Goal: Ask a question

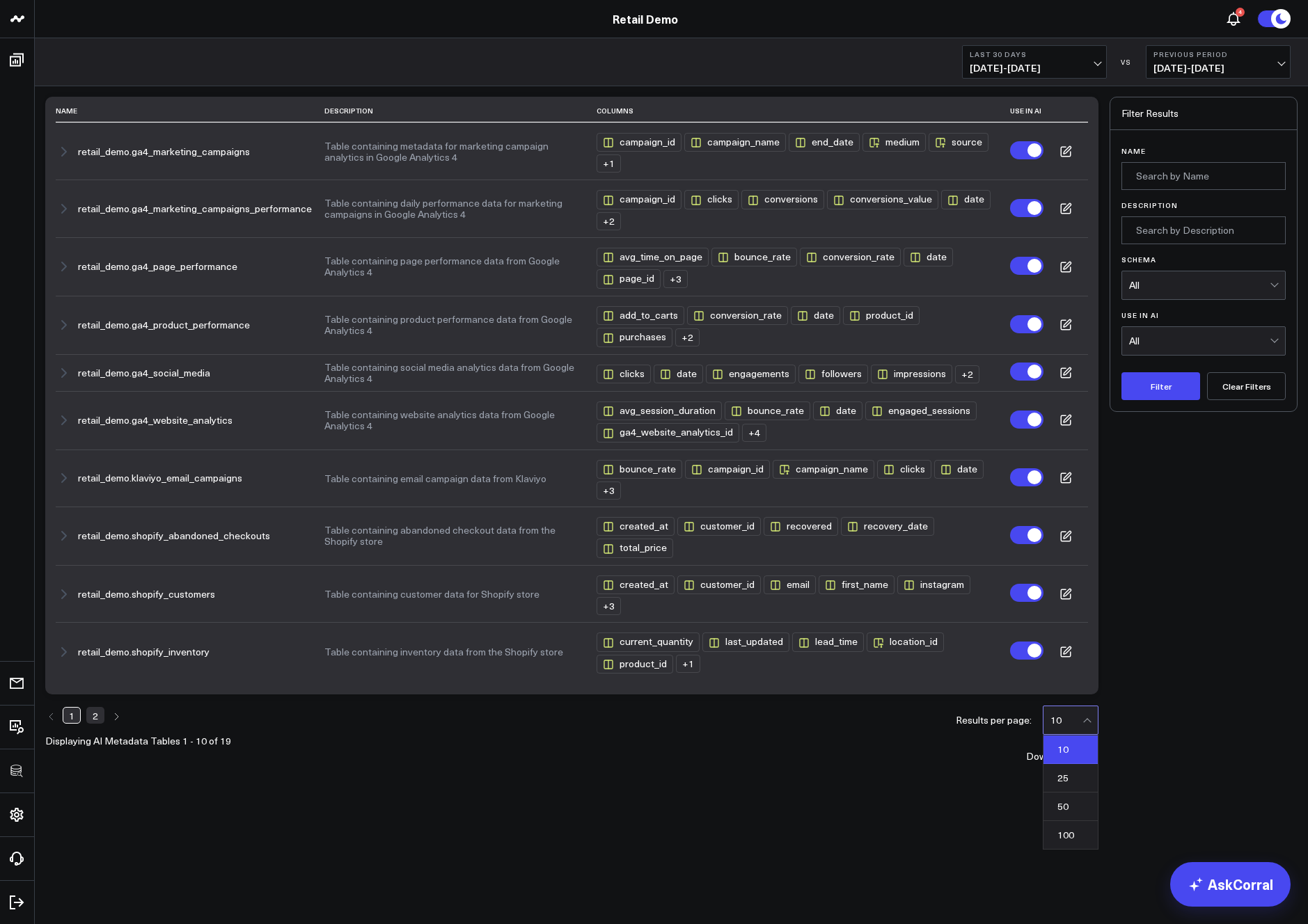
click at [1073, 715] on div "10" at bounding box center [1065, 720] width 32 height 12
click at [1065, 792] on div "50" at bounding box center [1070, 807] width 55 height 29
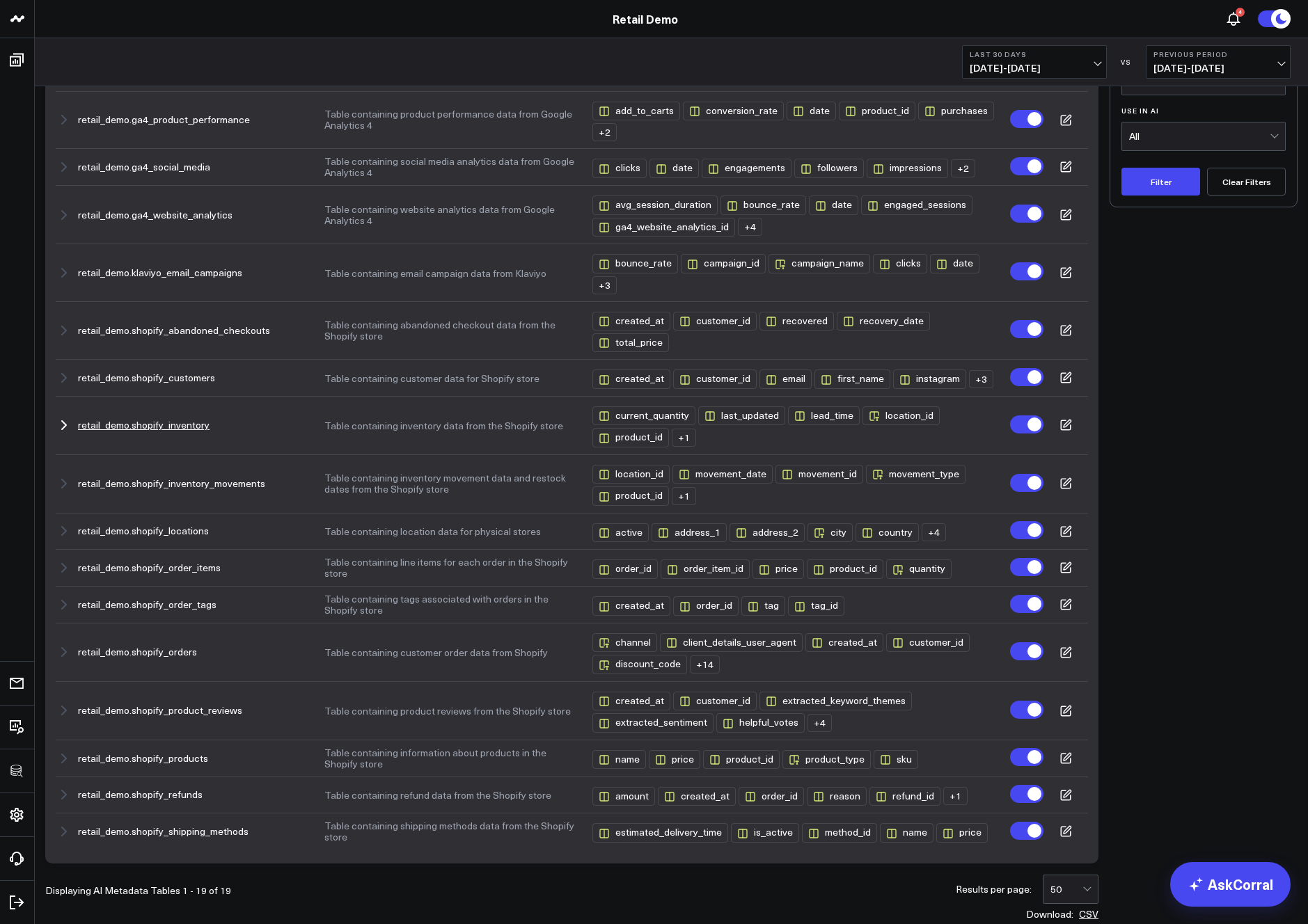
scroll to position [219, 0]
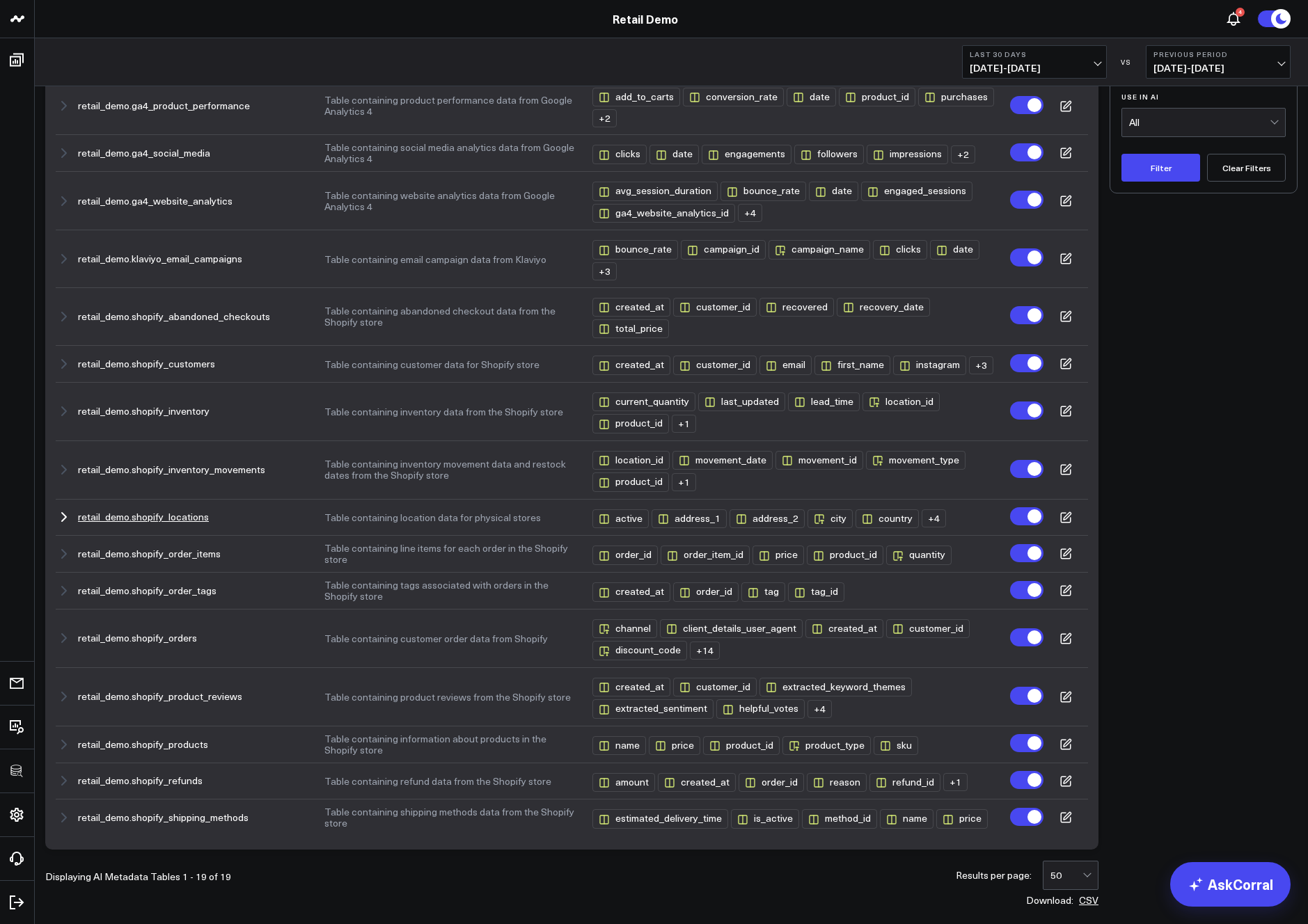
click at [67, 524] on icon "button" at bounding box center [63, 517] width 16 height 16
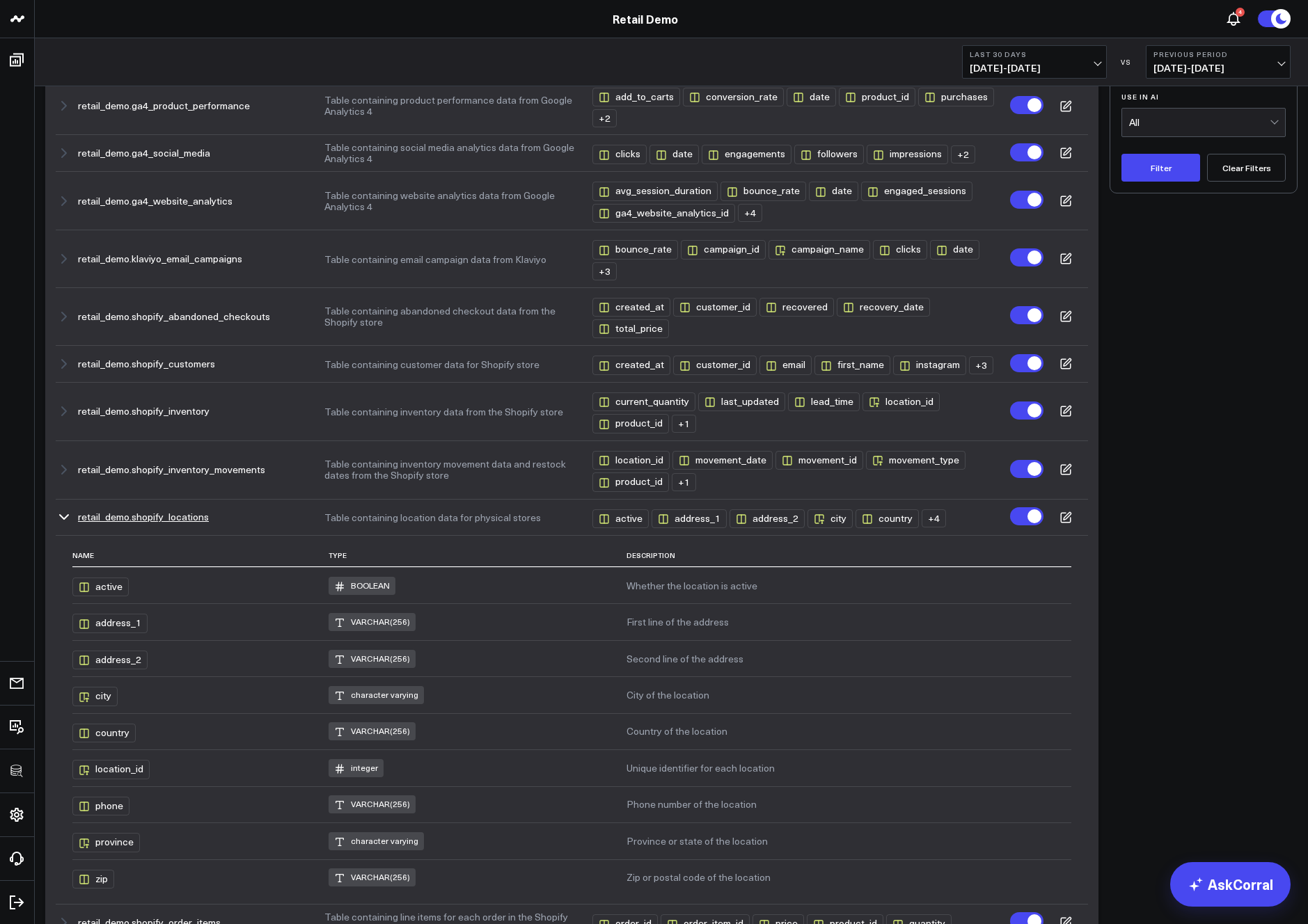
click at [1066, 520] on icon at bounding box center [1066, 515] width 7 height 7
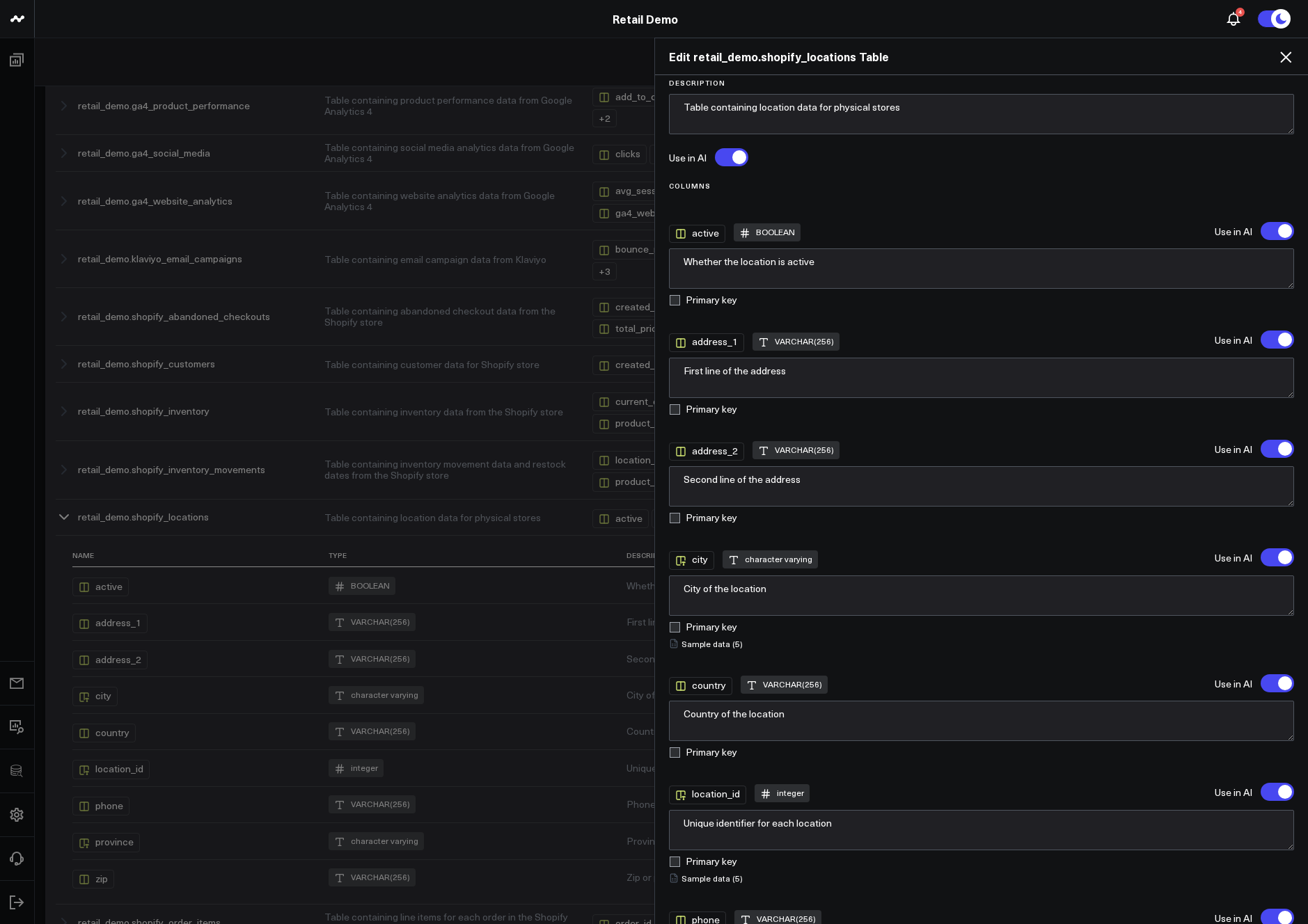
scroll to position [0, 0]
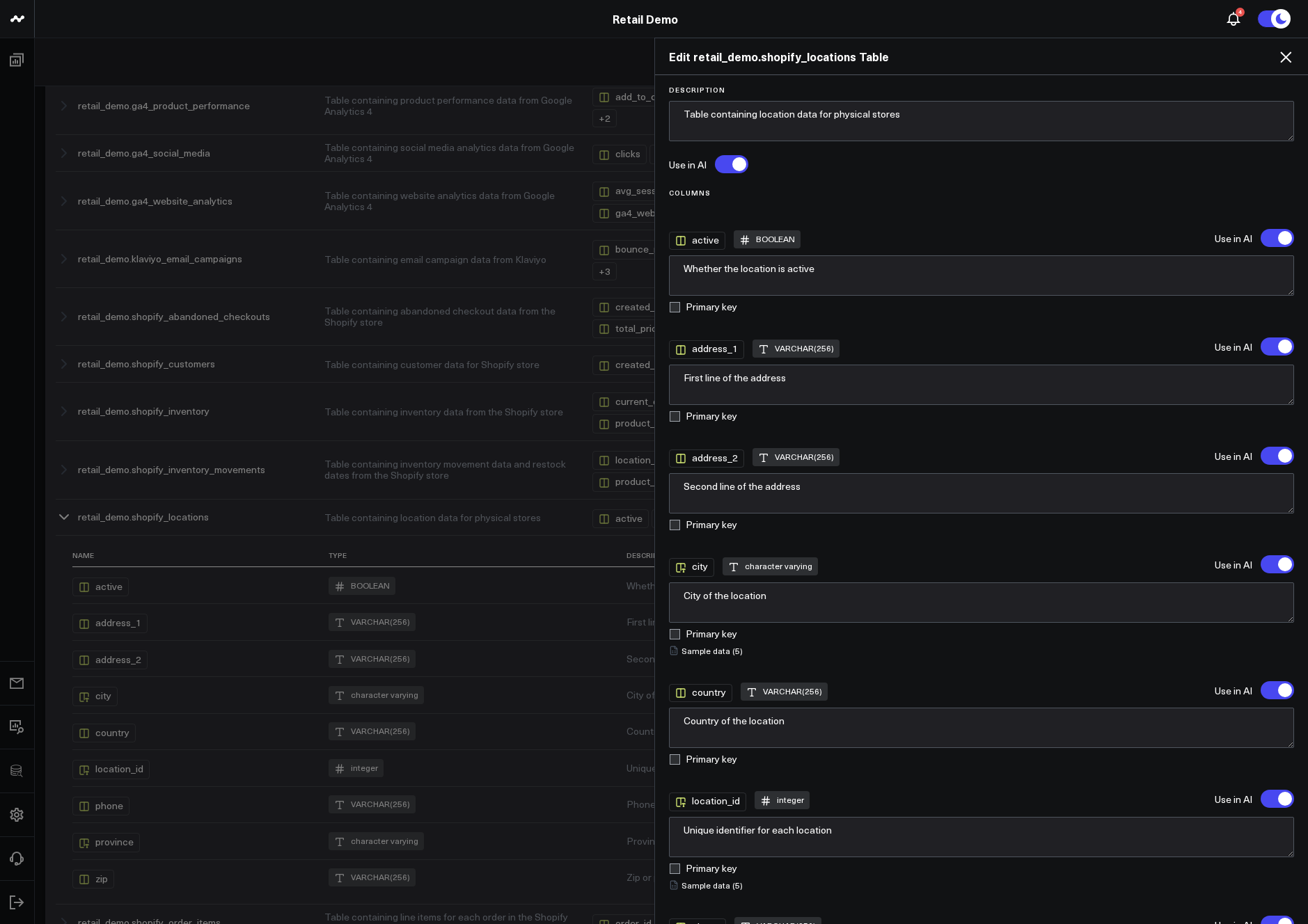
click at [1288, 62] on icon at bounding box center [1285, 57] width 16 height 16
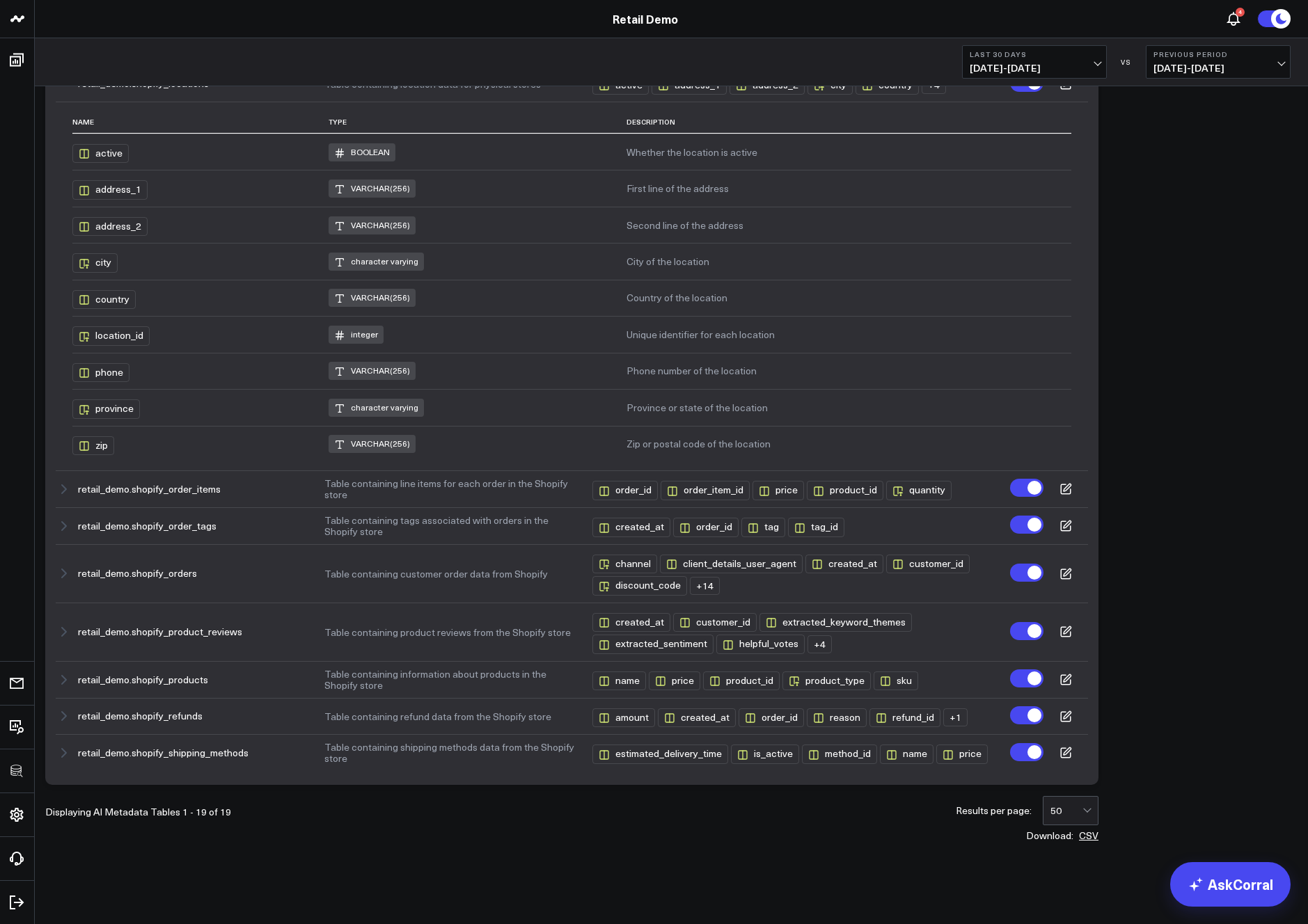
scroll to position [663, 0]
click at [822, 488] on icon "button" at bounding box center [818, 492] width 12 height 12
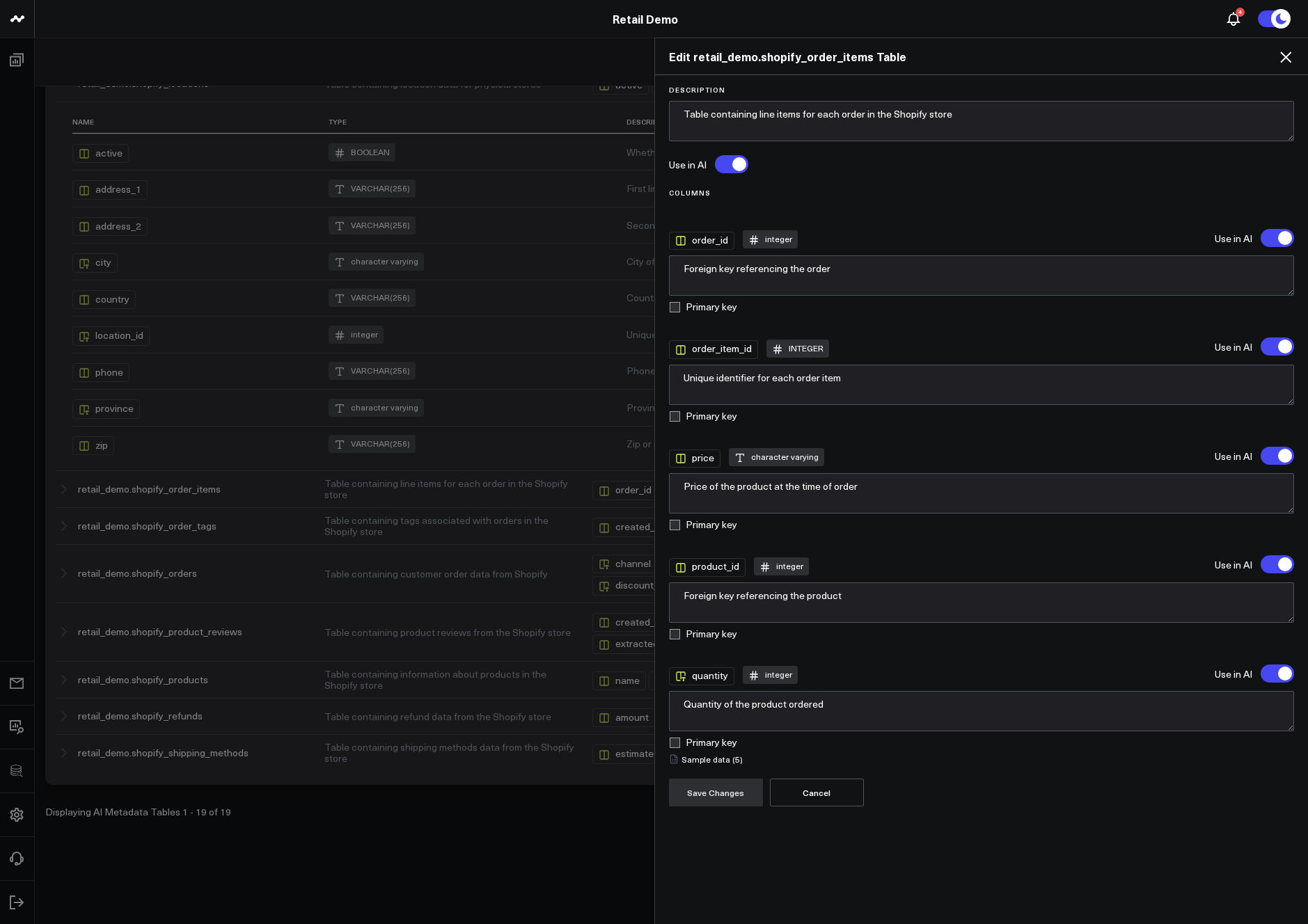
click at [1284, 59] on icon at bounding box center [1286, 58] width 12 height 12
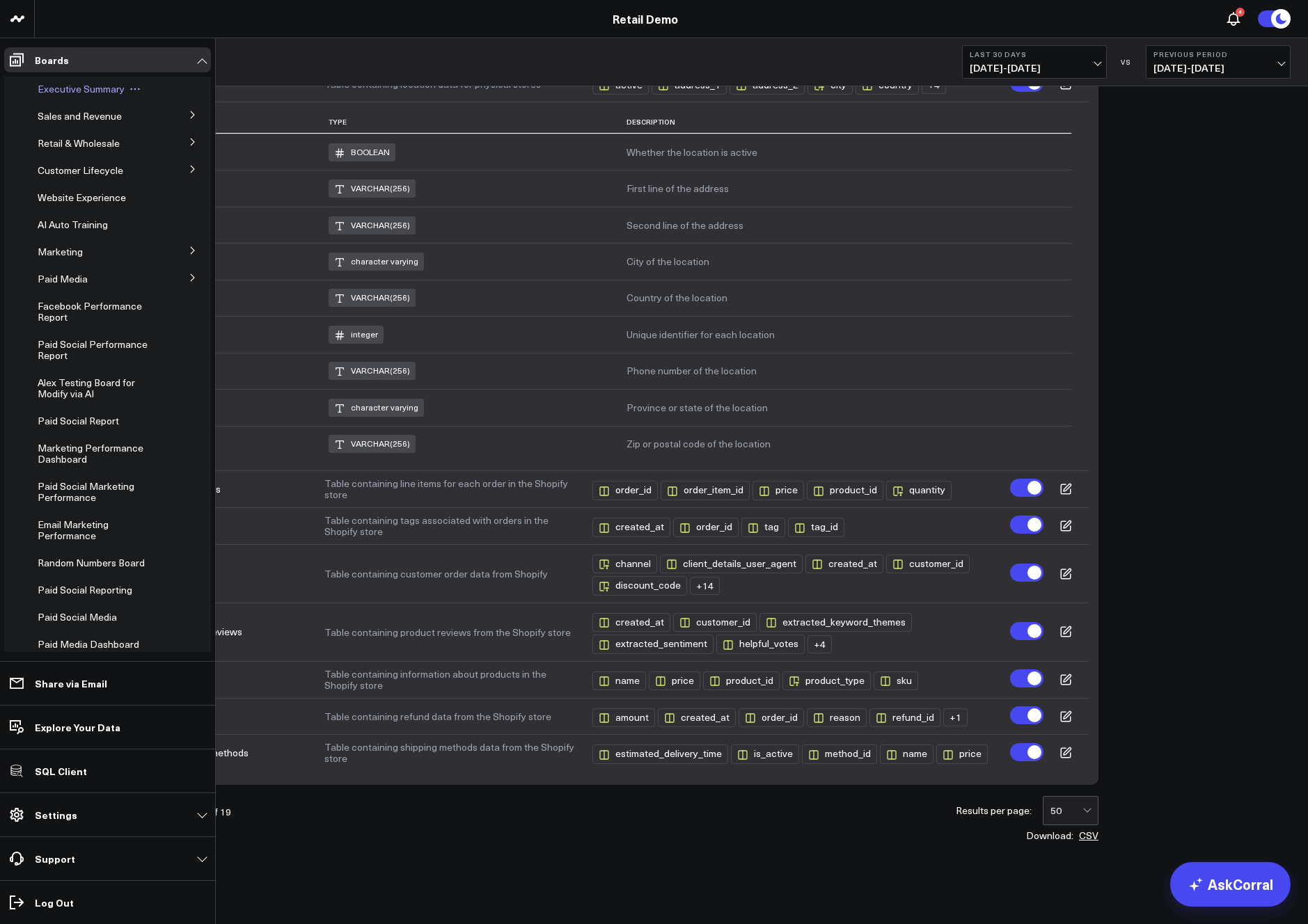
click at [55, 91] on span "Executive Summary" at bounding box center [81, 89] width 87 height 13
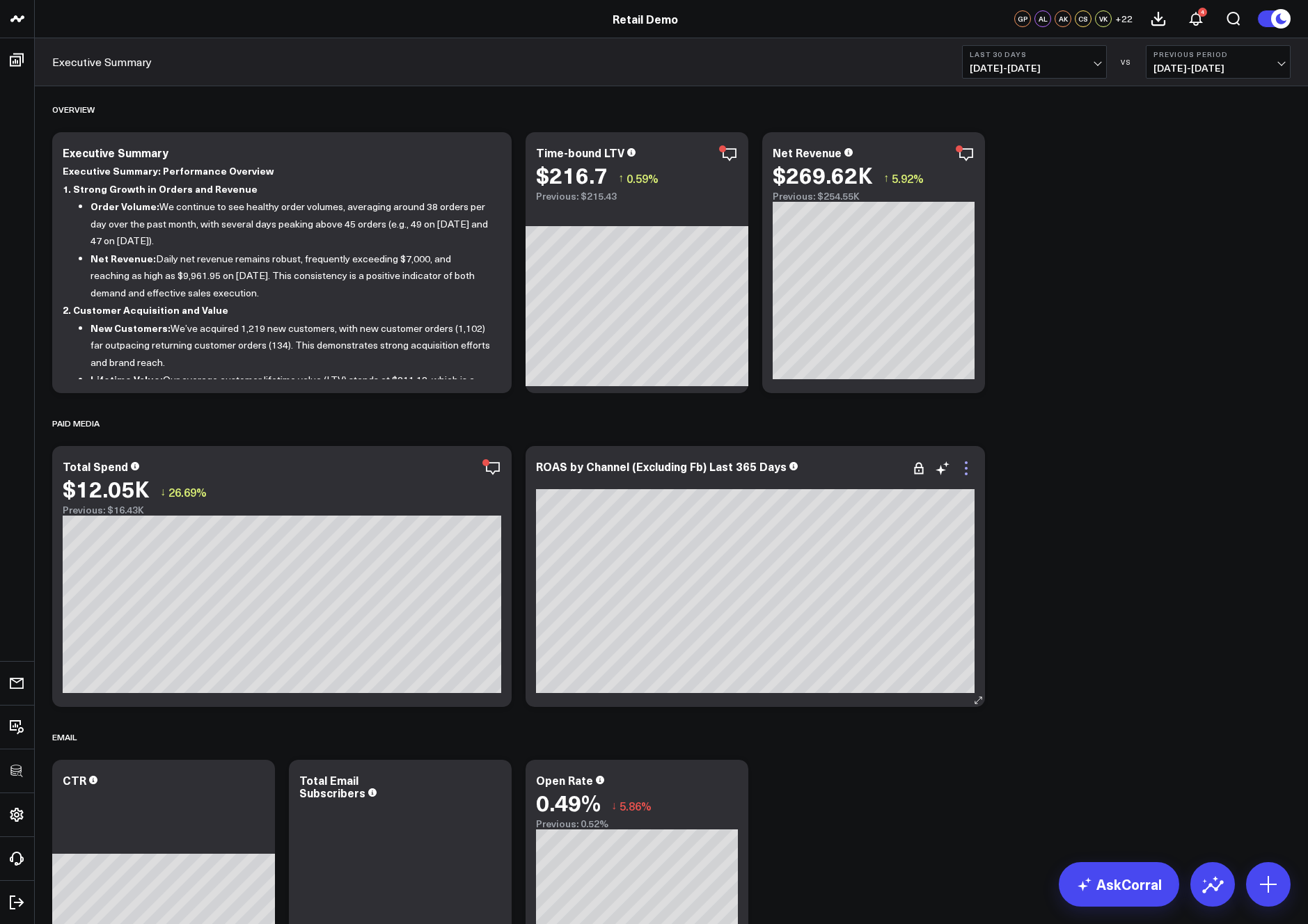
click at [964, 470] on icon at bounding box center [965, 468] width 16 height 16
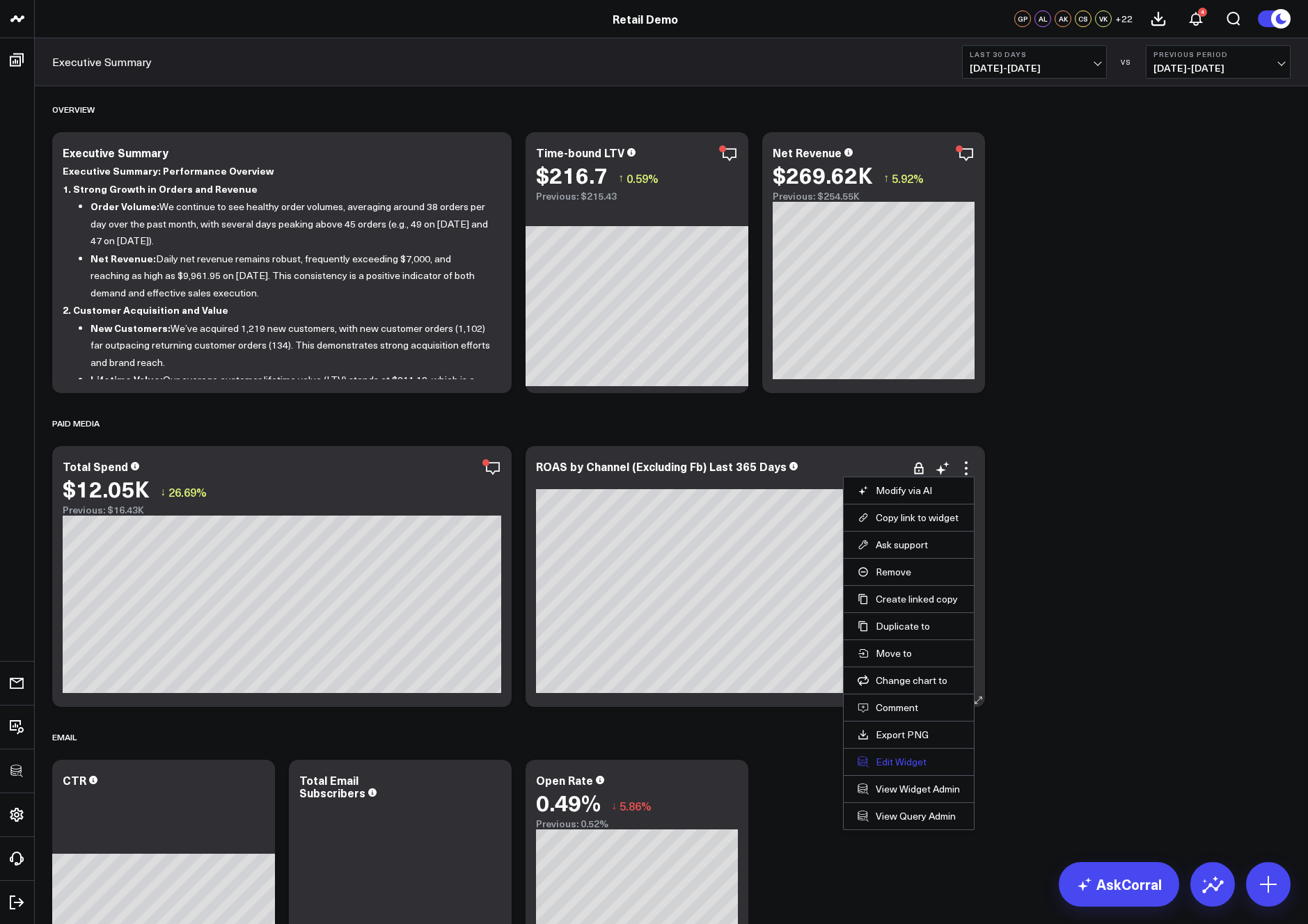
click at [893, 764] on button "Edit Widget" at bounding box center [908, 762] width 103 height 12
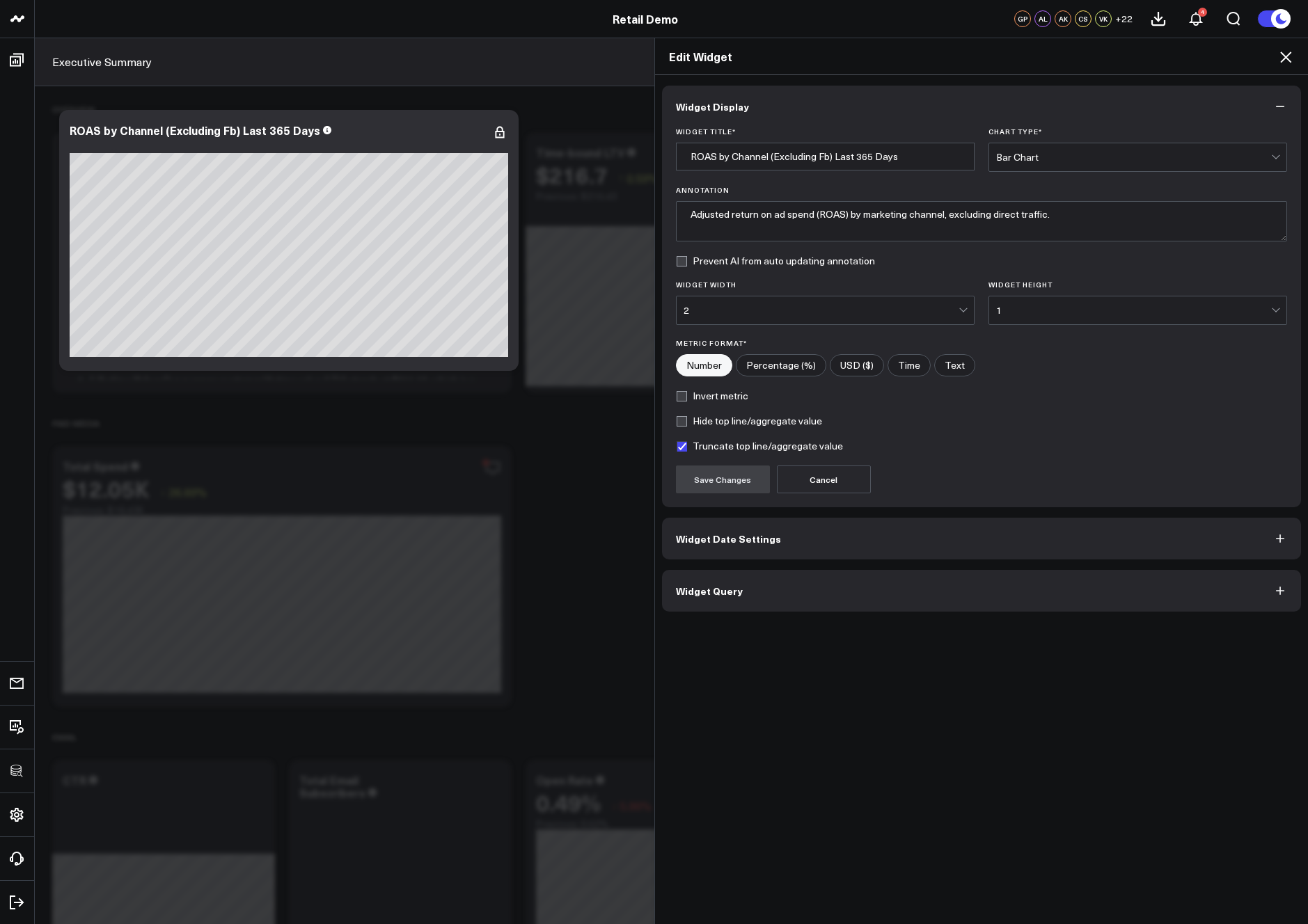
click at [739, 588] on button "Widget Query" at bounding box center [981, 590] width 640 height 41
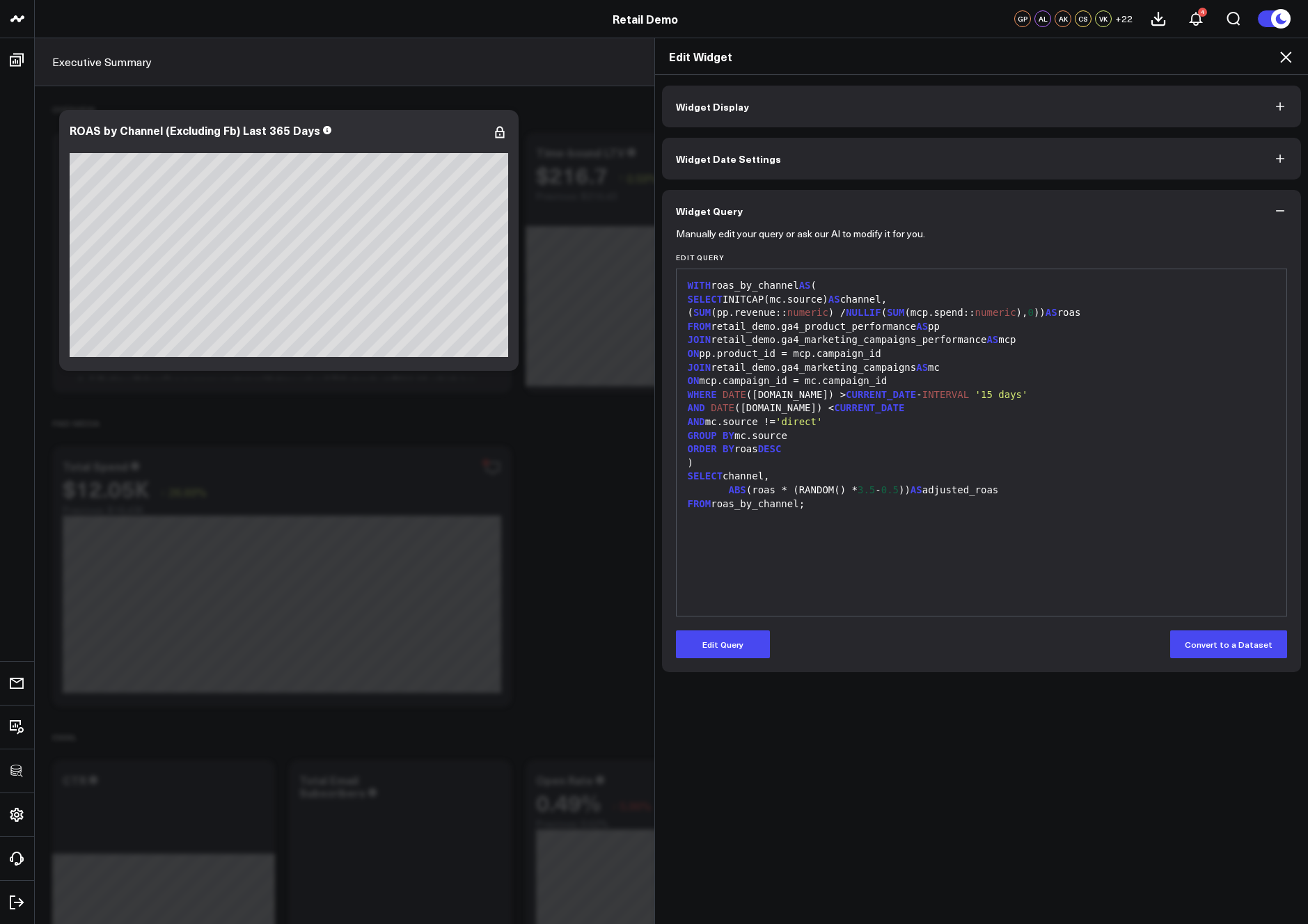
click at [1281, 56] on icon at bounding box center [1285, 57] width 16 height 16
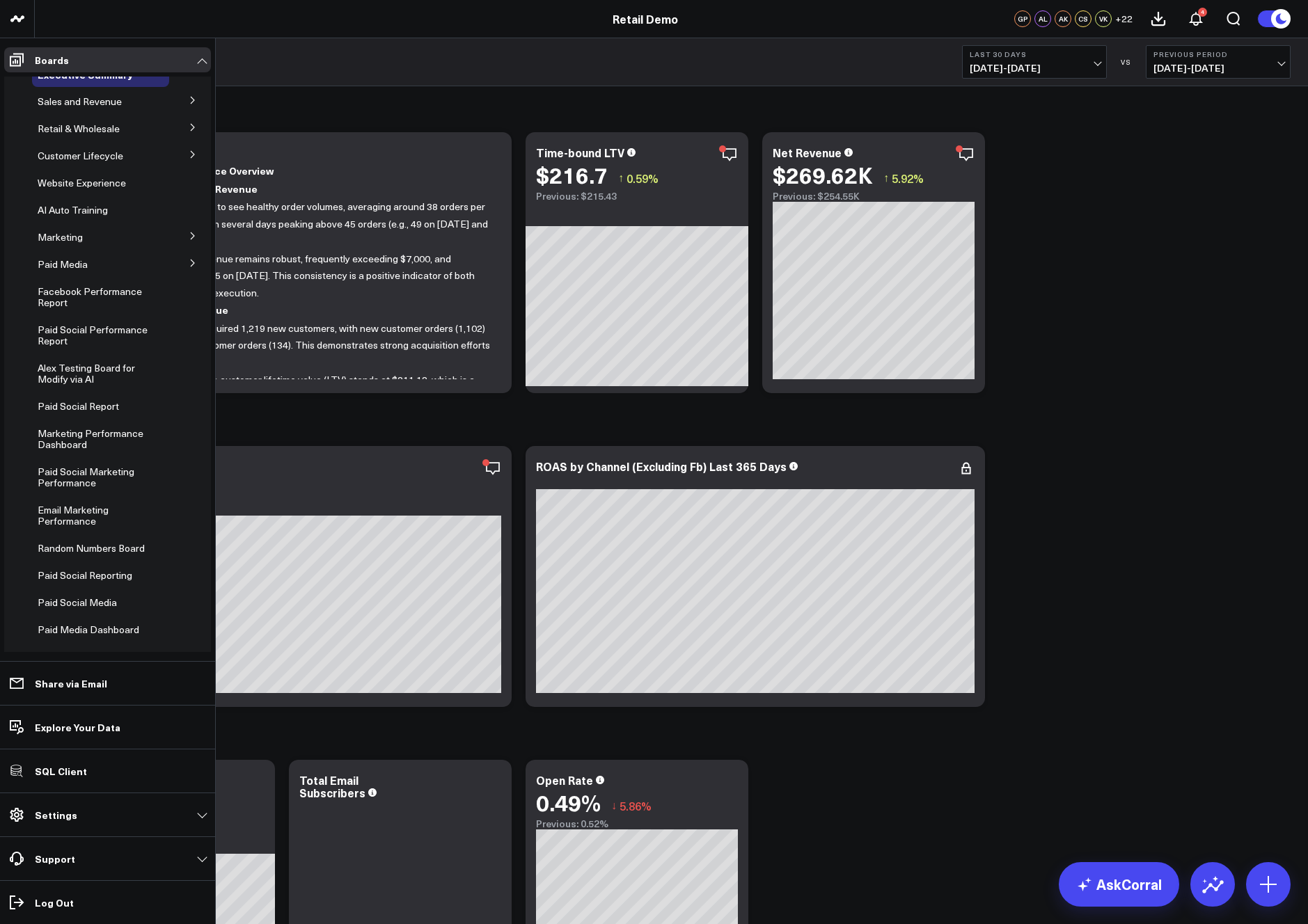
click at [188, 128] on icon at bounding box center [192, 127] width 9 height 9
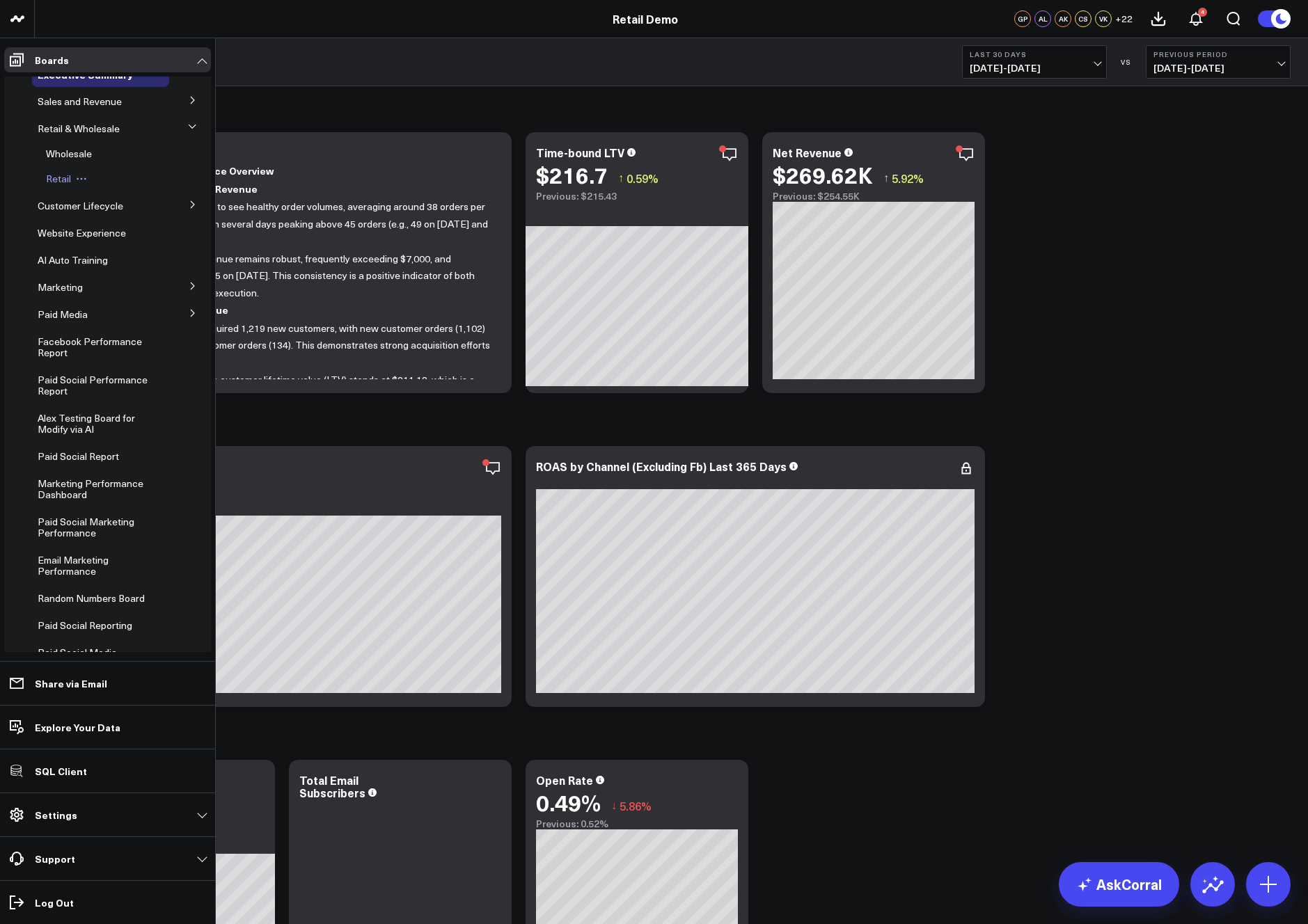
click at [59, 178] on span "Retail" at bounding box center [59, 179] width 25 height 13
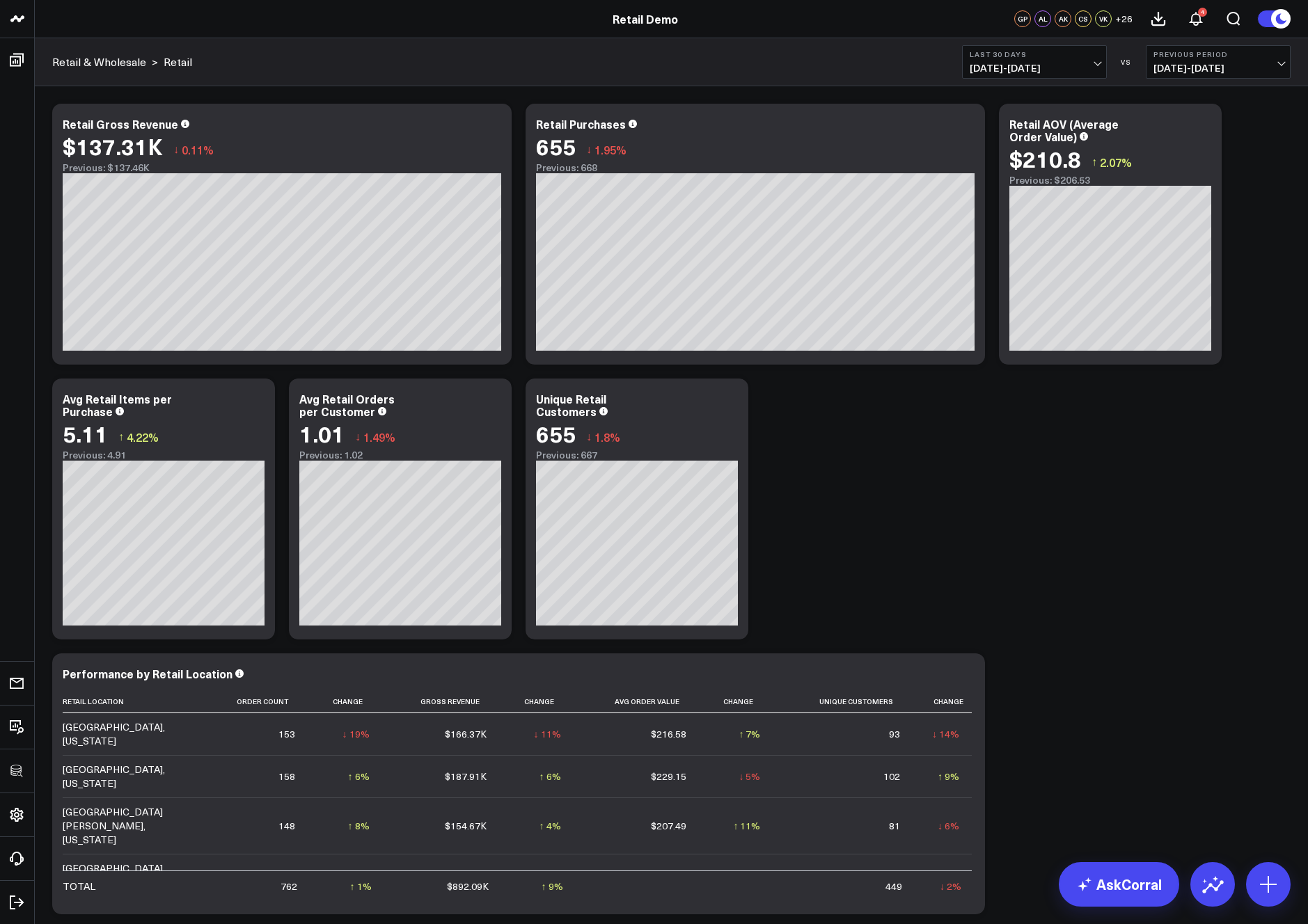
scroll to position [355, 0]
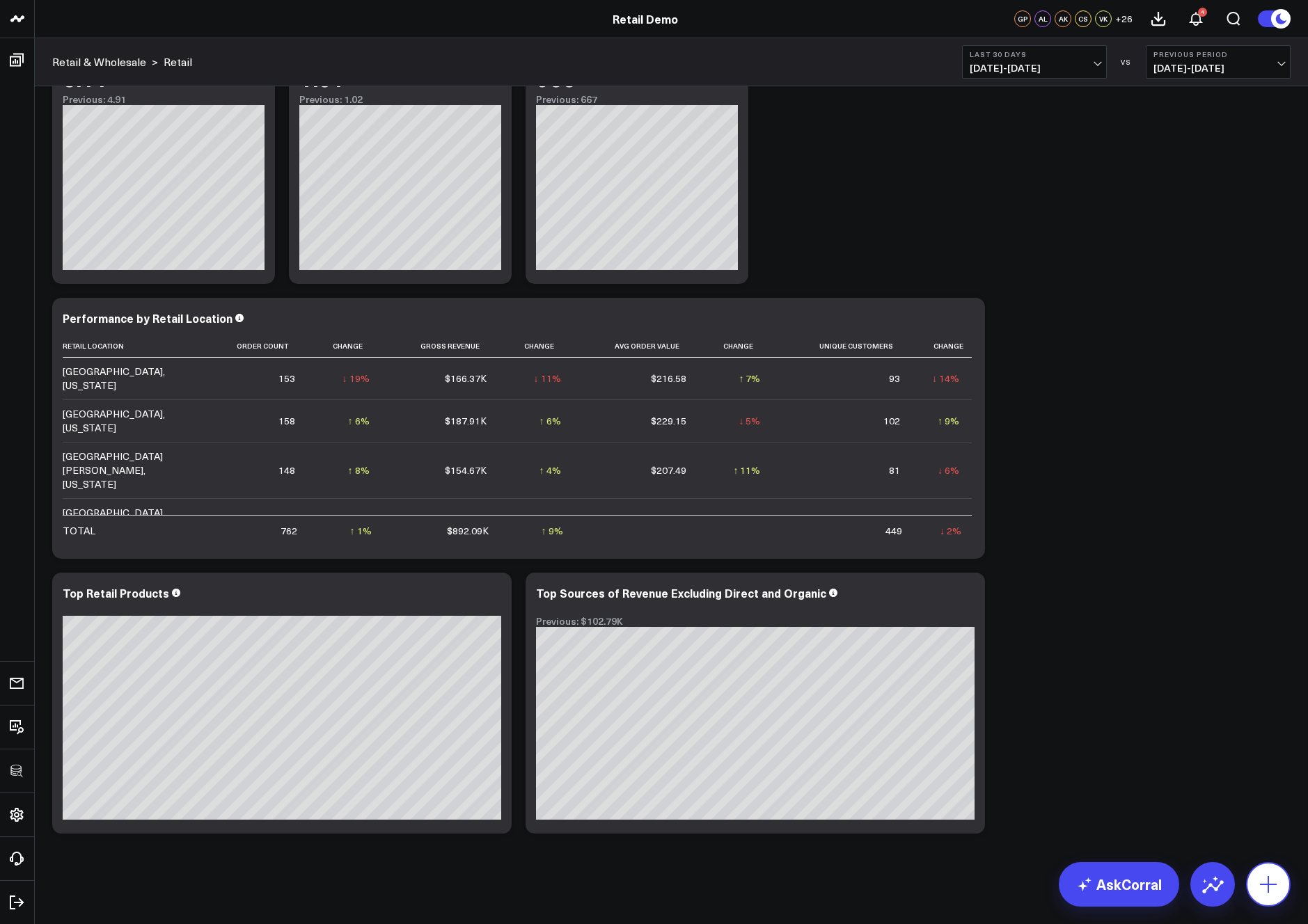
click at [1257, 882] on icon at bounding box center [1268, 884] width 22 height 22
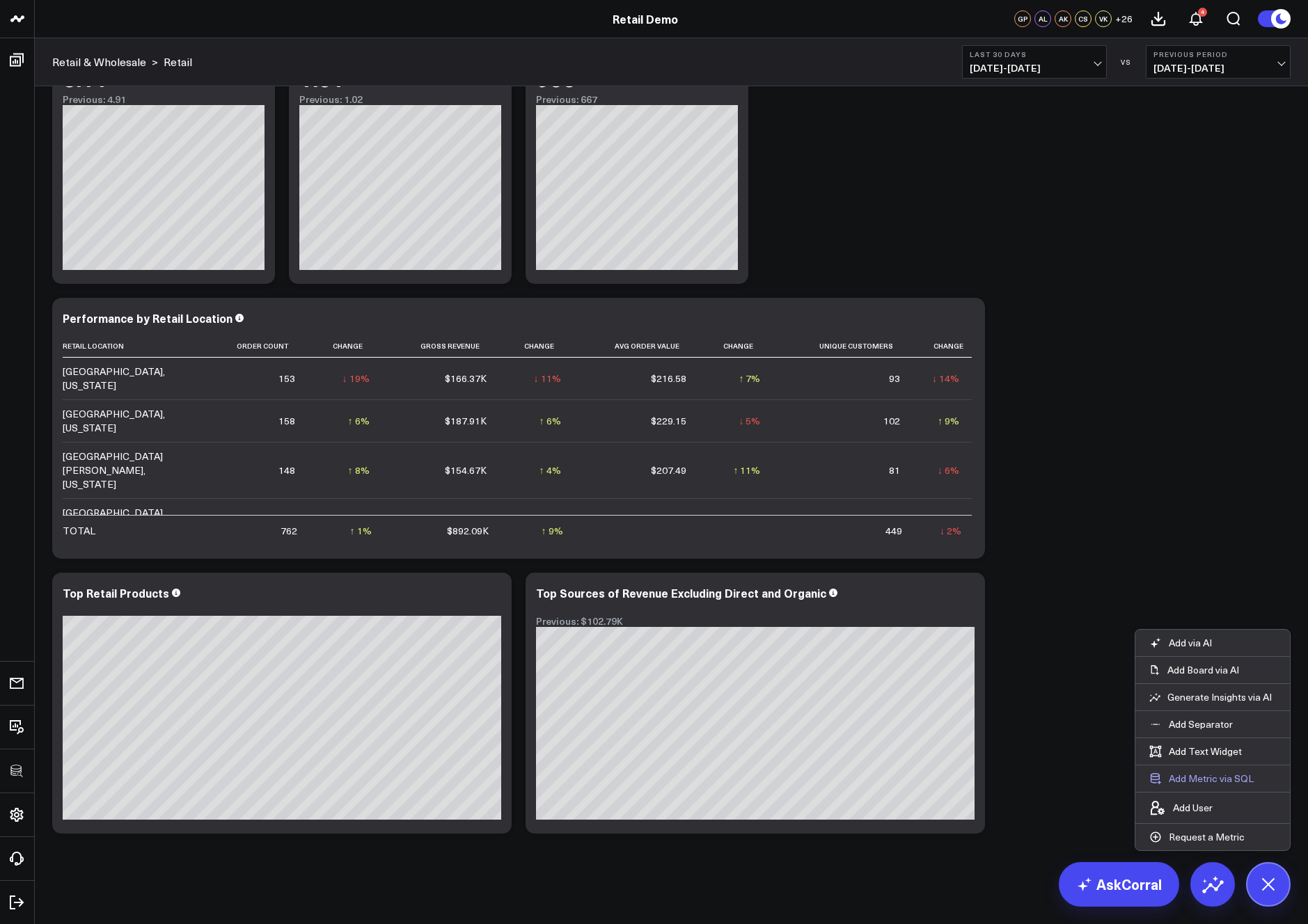
click at [1201, 778] on button "Add Metric via SQL" at bounding box center [1201, 779] width 133 height 27
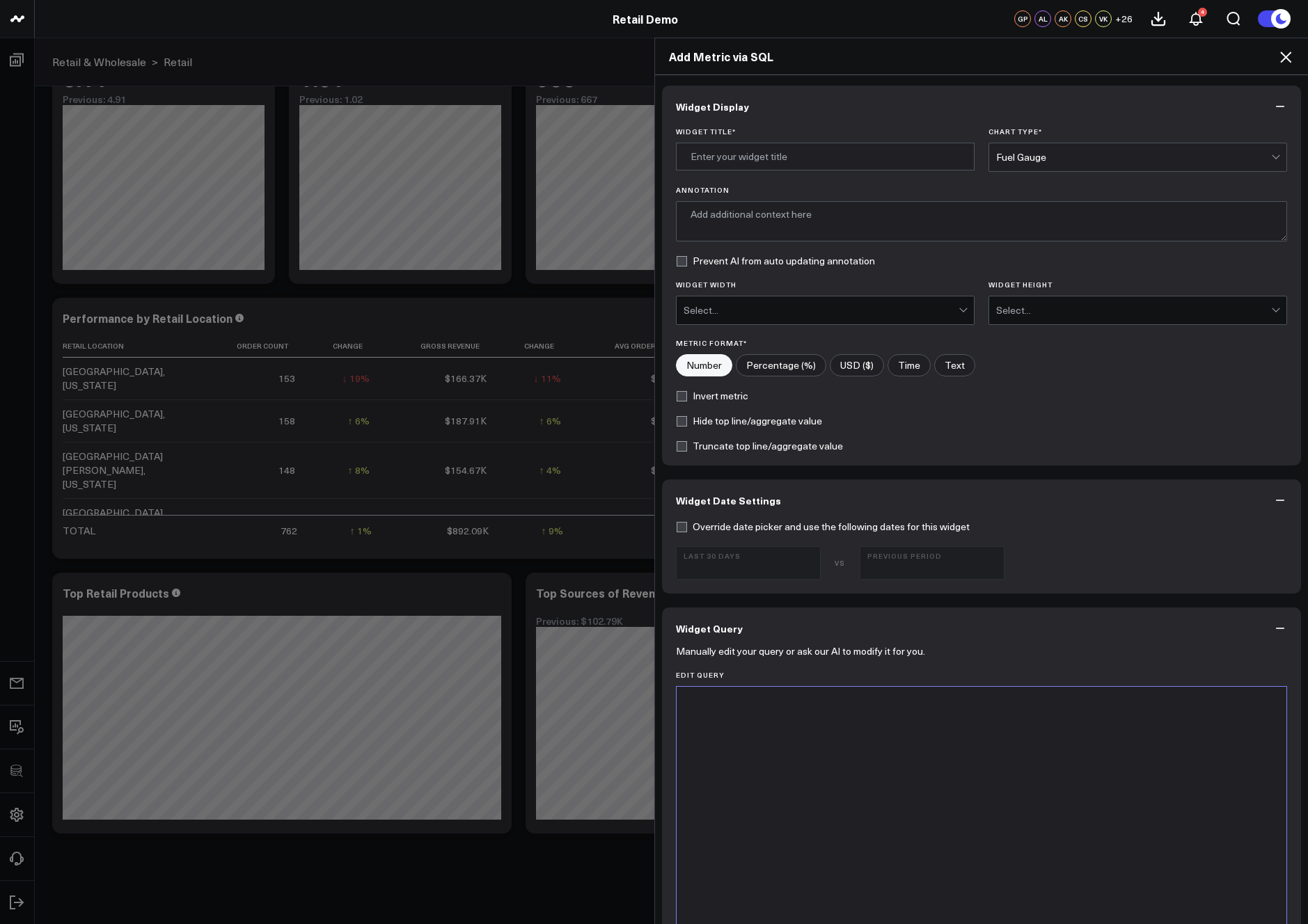
click at [892, 774] on div at bounding box center [981, 860] width 596 height 332
drag, startPoint x: 1288, startPoint y: 61, endPoint x: 1248, endPoint y: 285, distance: 227.5
click at [1288, 61] on icon at bounding box center [1285, 57] width 16 height 16
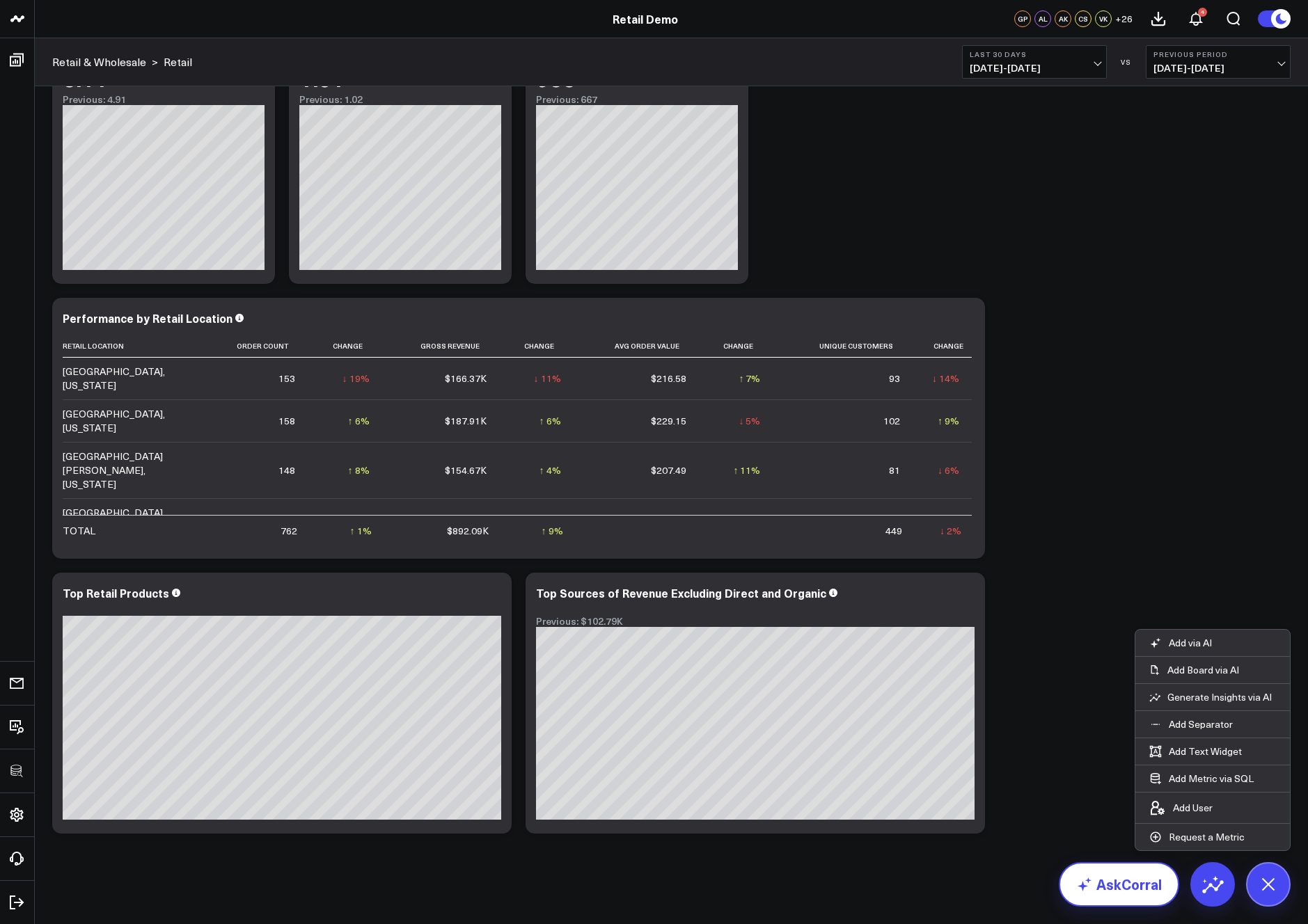
click at [1108, 890] on link "AskCorral" at bounding box center [1118, 885] width 120 height 44
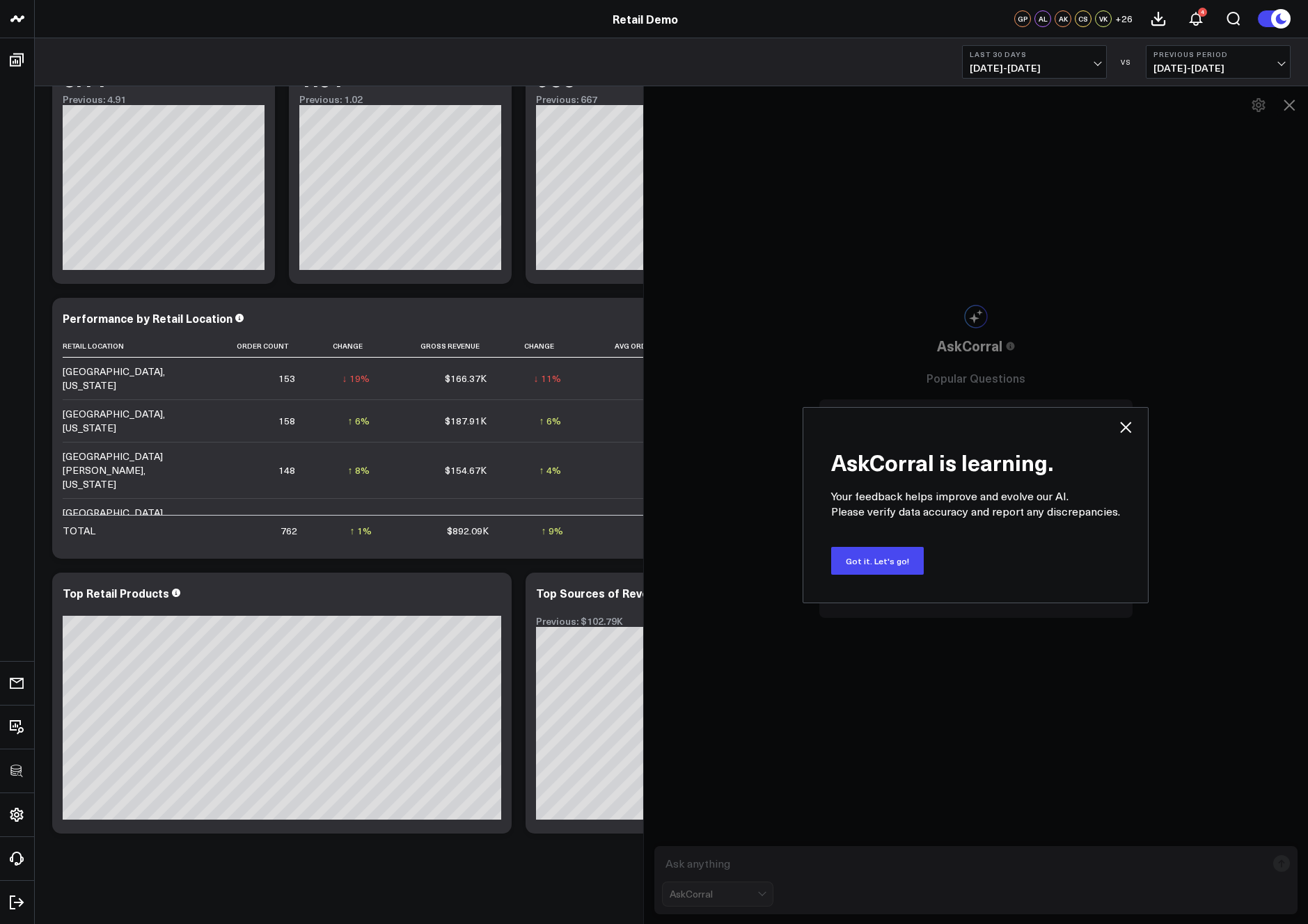
click at [787, 865] on div "AskCorral is learning. Your feedback helps improve and evolve our AI. Please ve…" at bounding box center [976, 504] width 666 height 839
drag, startPoint x: 881, startPoint y: 555, endPoint x: 769, endPoint y: 833, distance: 299.7
click at [881, 555] on button "Got it. Let's go!" at bounding box center [877, 561] width 92 height 28
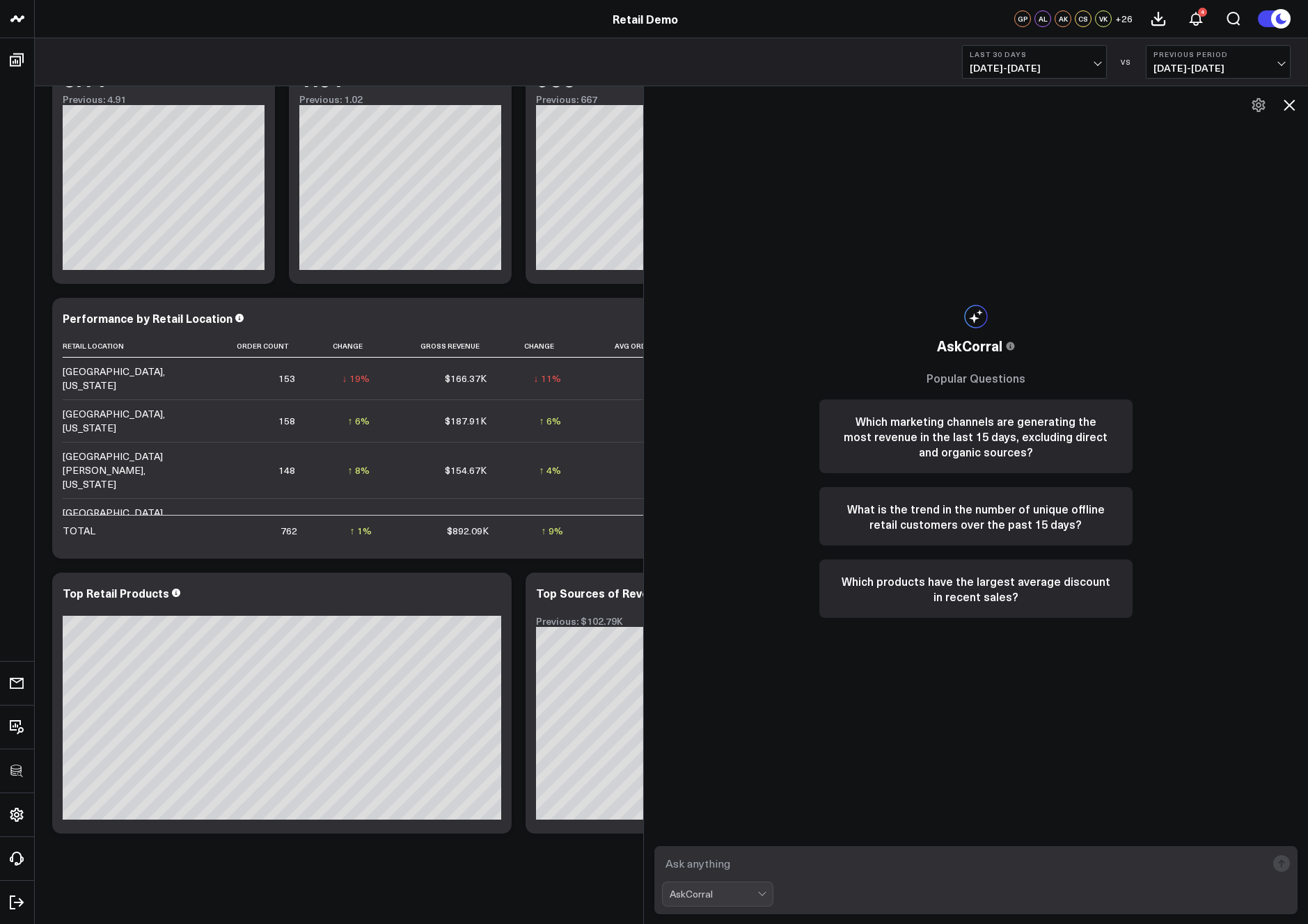
drag, startPoint x: 715, startPoint y: 865, endPoint x: 856, endPoint y: 856, distance: 141.3
click at [715, 865] on textarea at bounding box center [964, 863] width 605 height 25
type textarea "what are my top performing sources of revenue?"
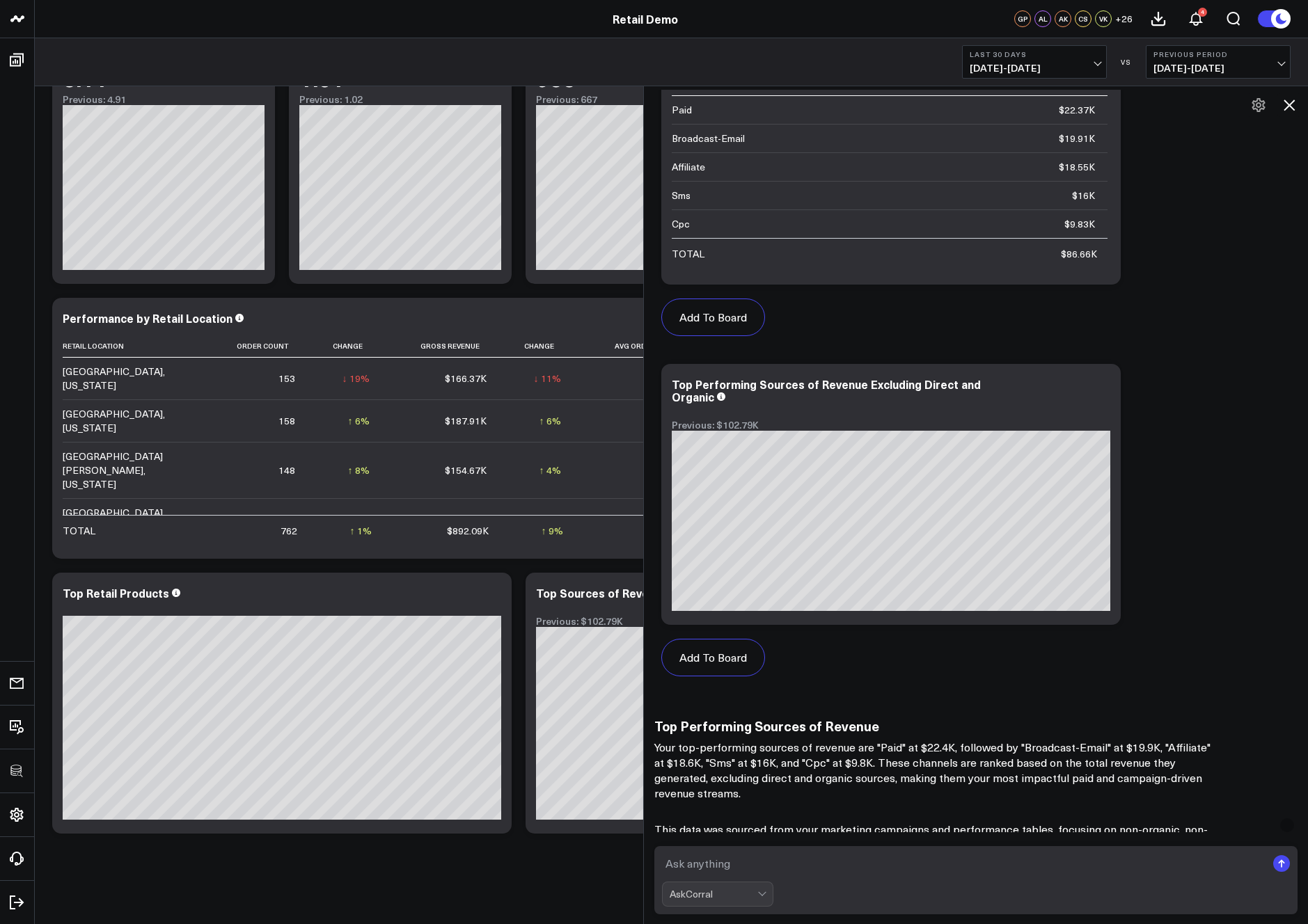
scroll to position [893, 0]
click at [685, 666] on button "Add To Board" at bounding box center [713, 656] width 104 height 37
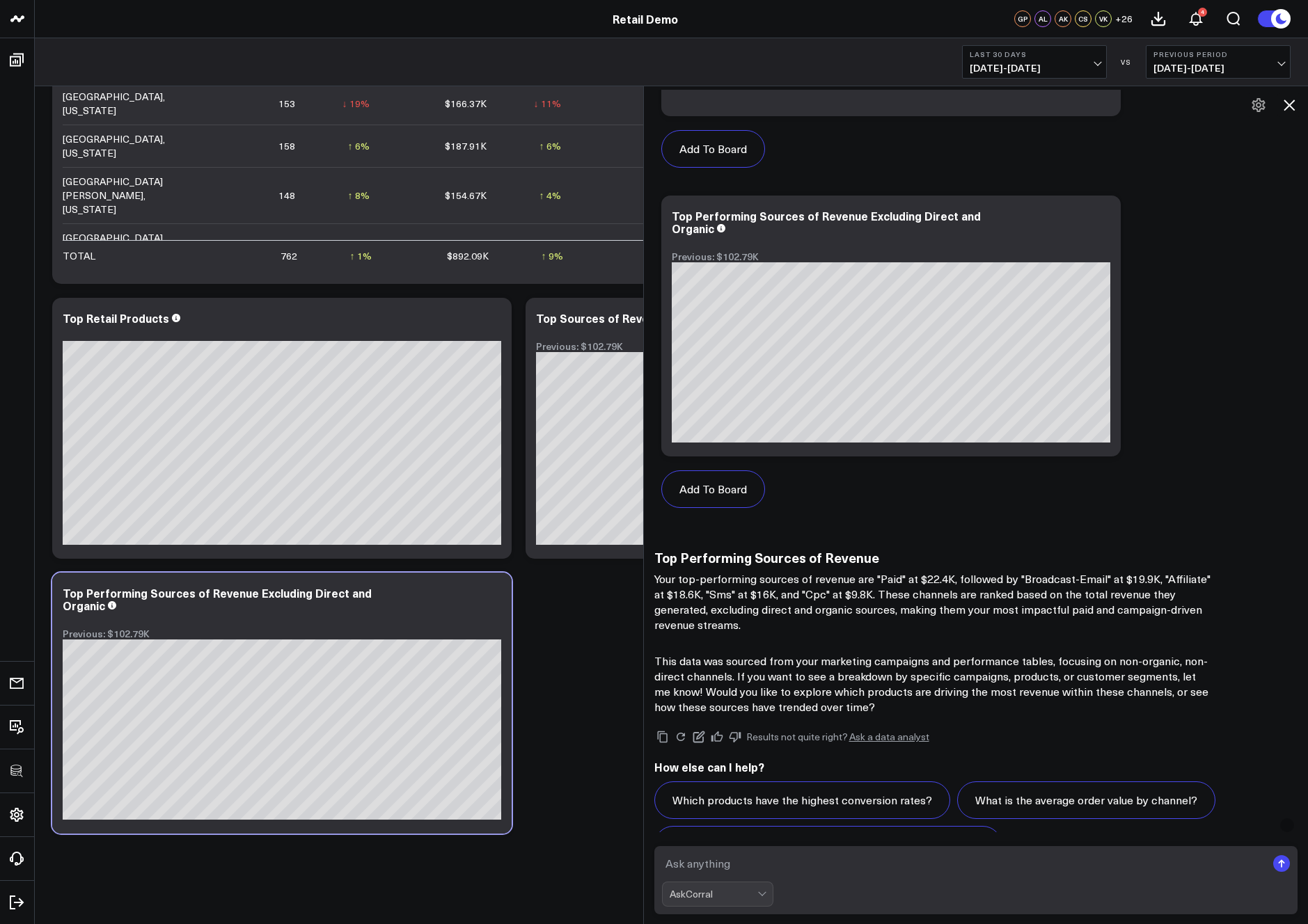
scroll to position [1065, 0]
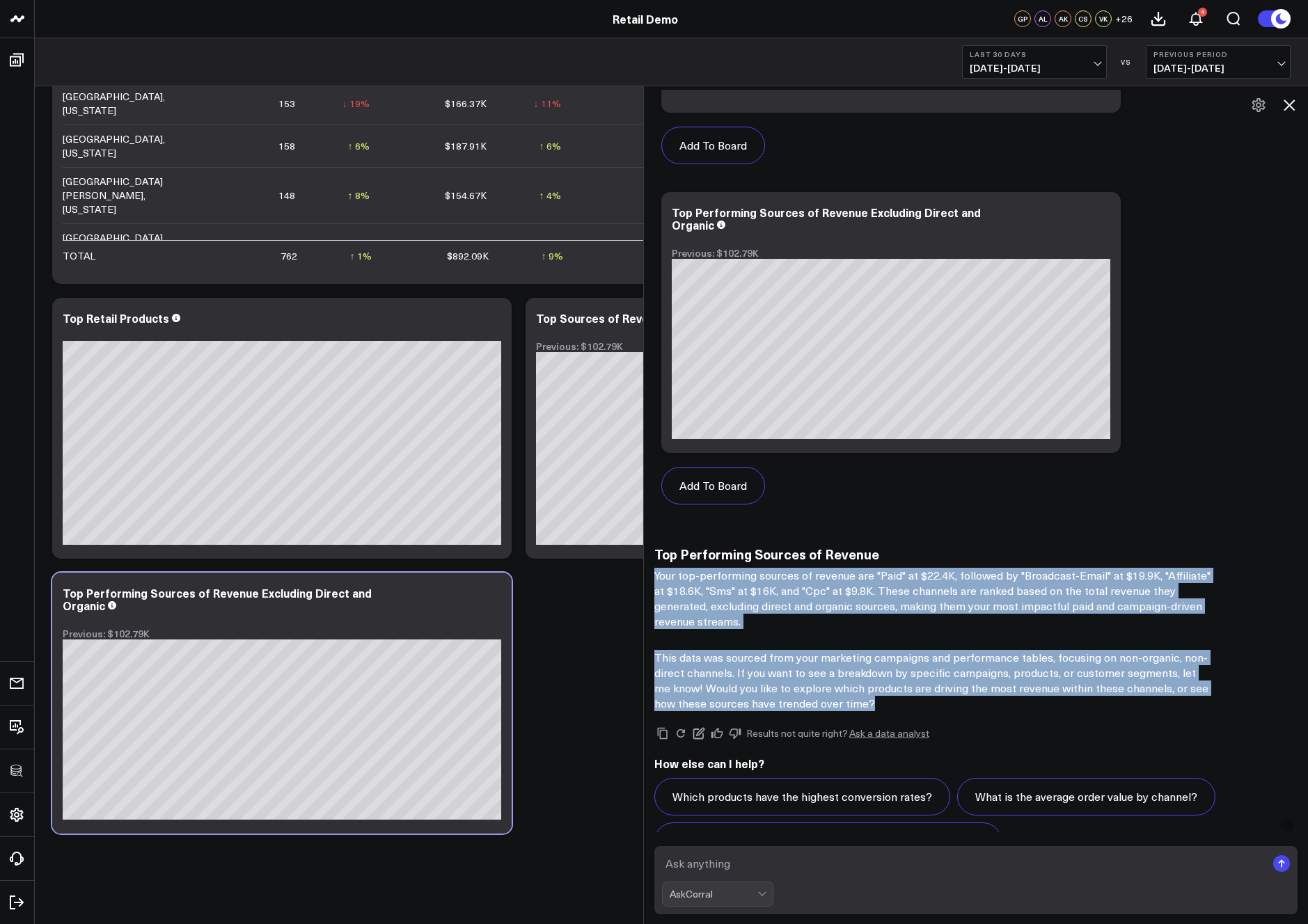
drag, startPoint x: 654, startPoint y: 570, endPoint x: 923, endPoint y: 706, distance: 301.4
click at [923, 706] on div "Top Performing Sources of Revenue Your top-performing sources of revenue are "P…" at bounding box center [976, 629] width 643 height 165
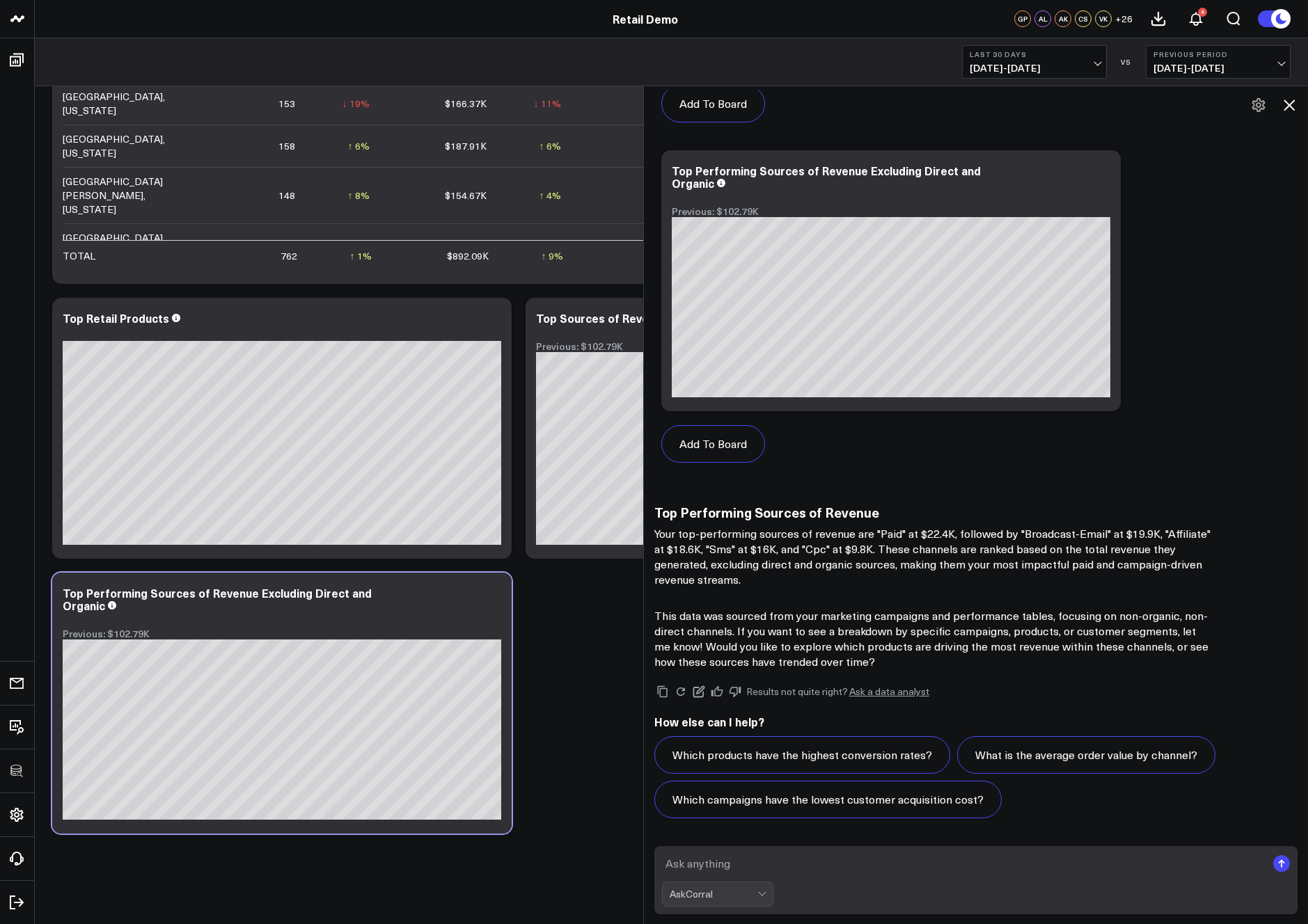
click at [719, 863] on textarea at bounding box center [964, 863] width 605 height 25
type textarea "can you"
click at [709, 894] on div "AskCorral" at bounding box center [713, 894] width 87 height 12
click at [722, 867] on div "Instant Insights" at bounding box center [723, 864] width 97 height 14
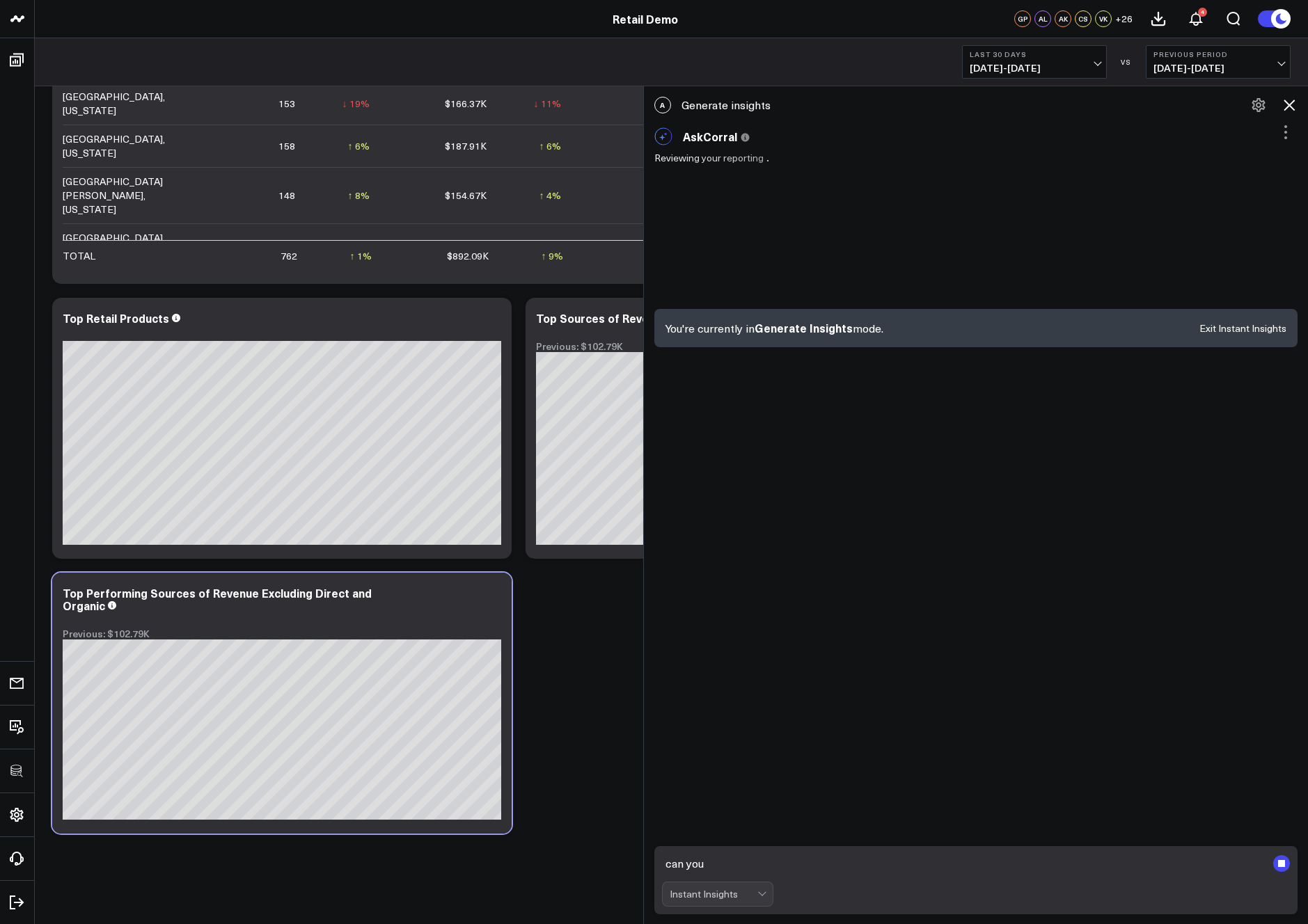
drag, startPoint x: 739, startPoint y: 862, endPoint x: 670, endPoint y: 861, distance: 69.0
click at [670, 861] on textarea "can you" at bounding box center [964, 863] width 605 height 25
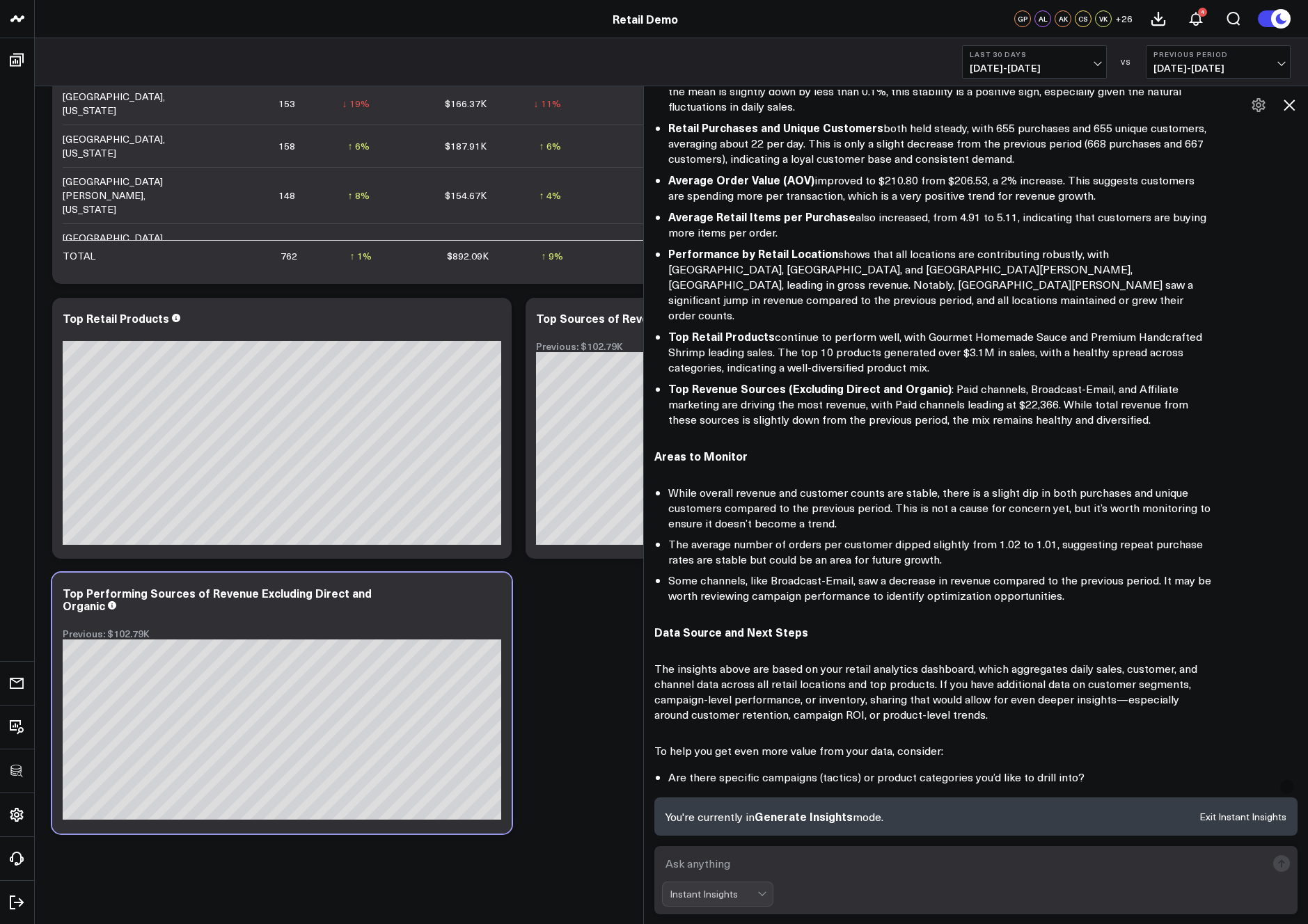
scroll to position [336, 0]
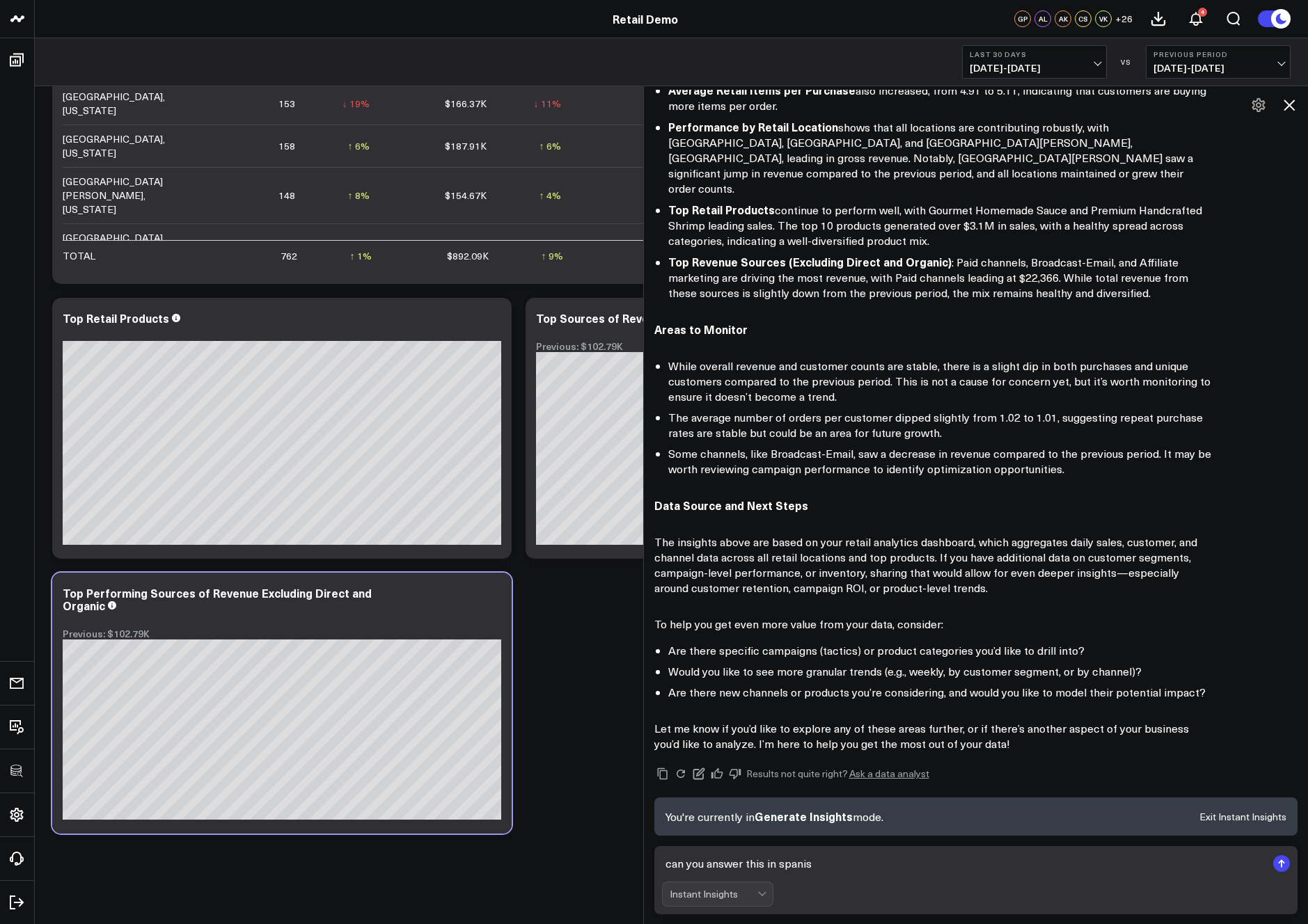
type textarea "can you answer this in spanish"
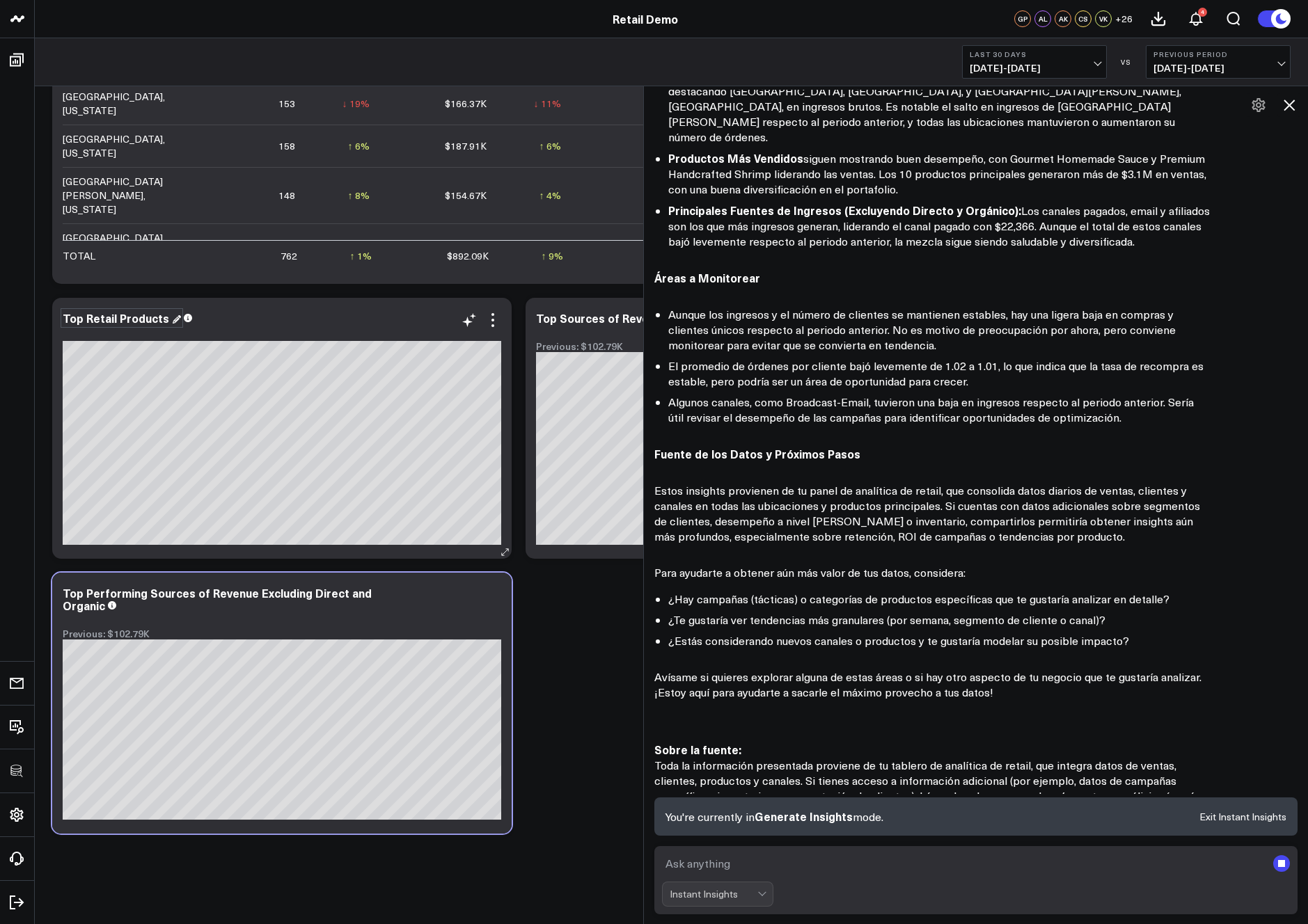
scroll to position [1437, 0]
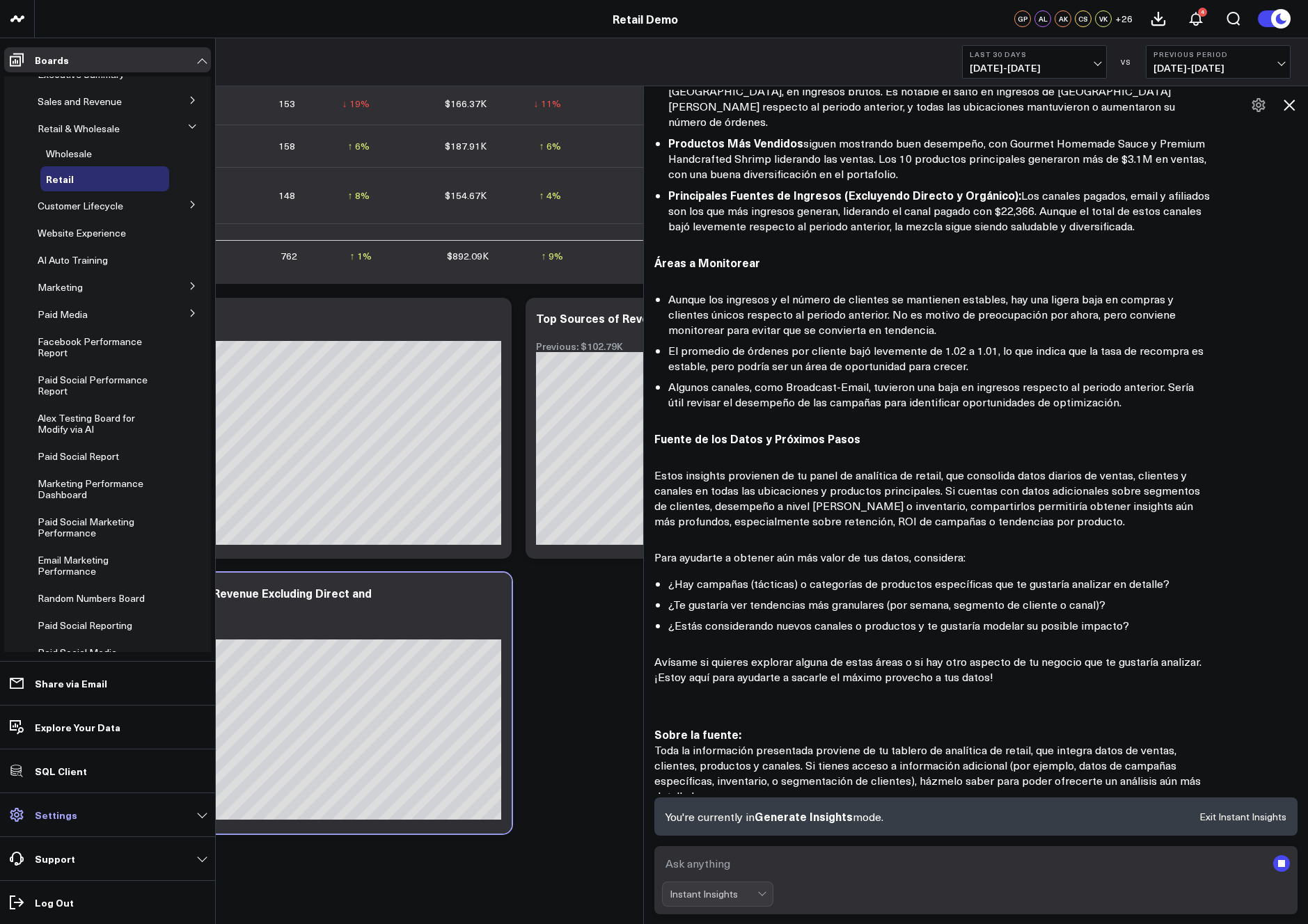
click at [67, 817] on p "Settings" at bounding box center [56, 815] width 42 height 12
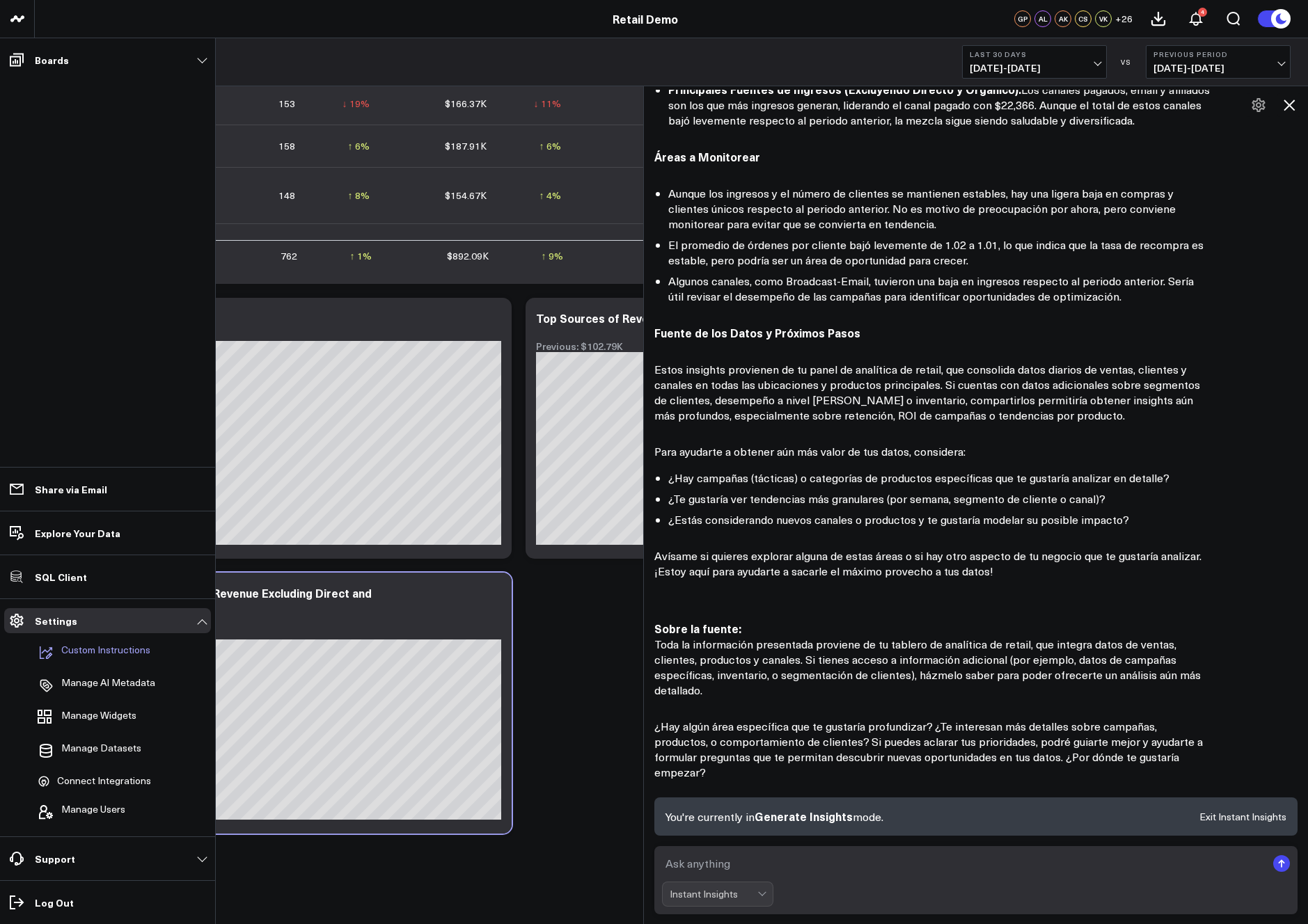
scroll to position [1518, 0]
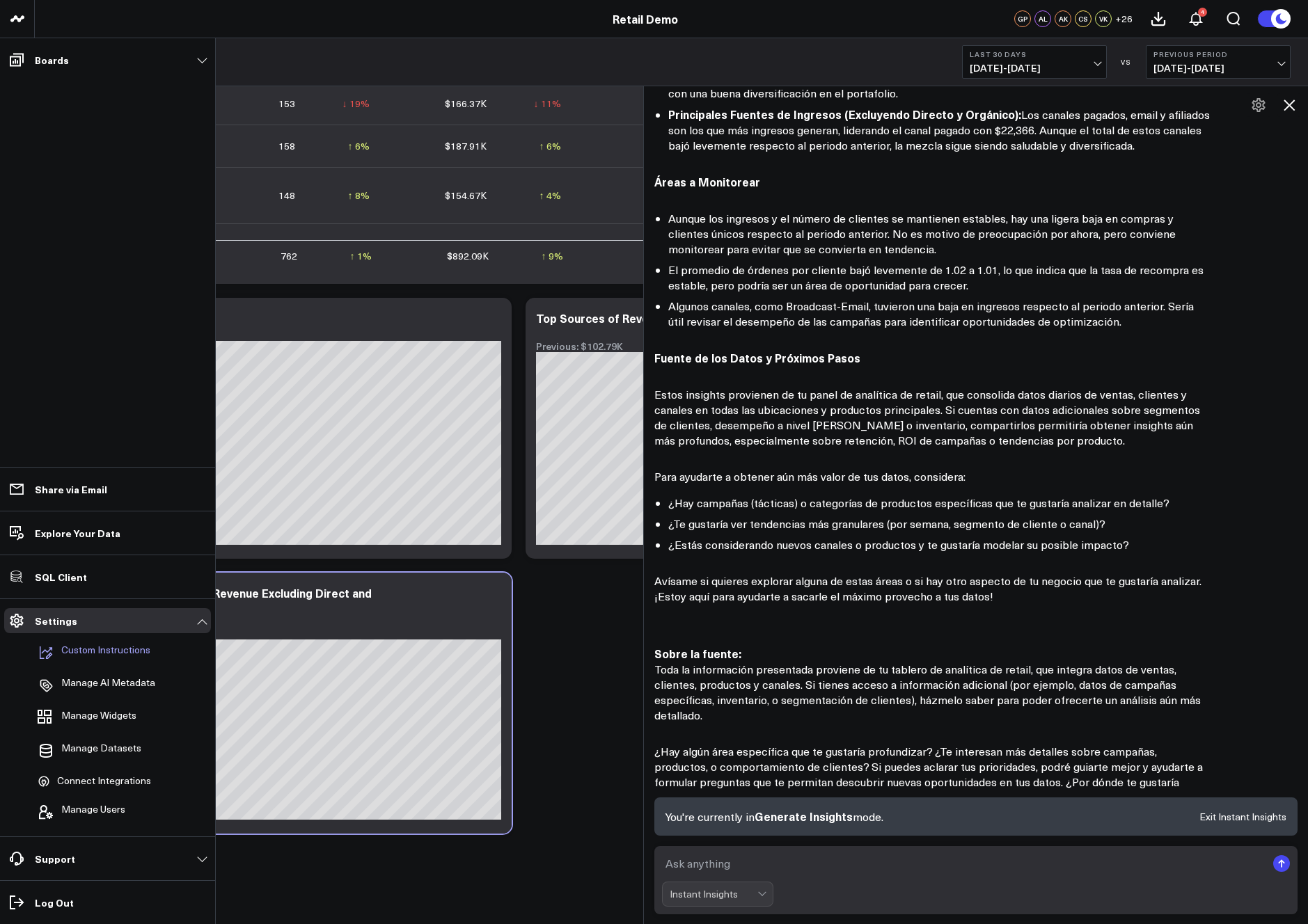
click at [105, 649] on p "Custom Instructions" at bounding box center [106, 652] width 89 height 16
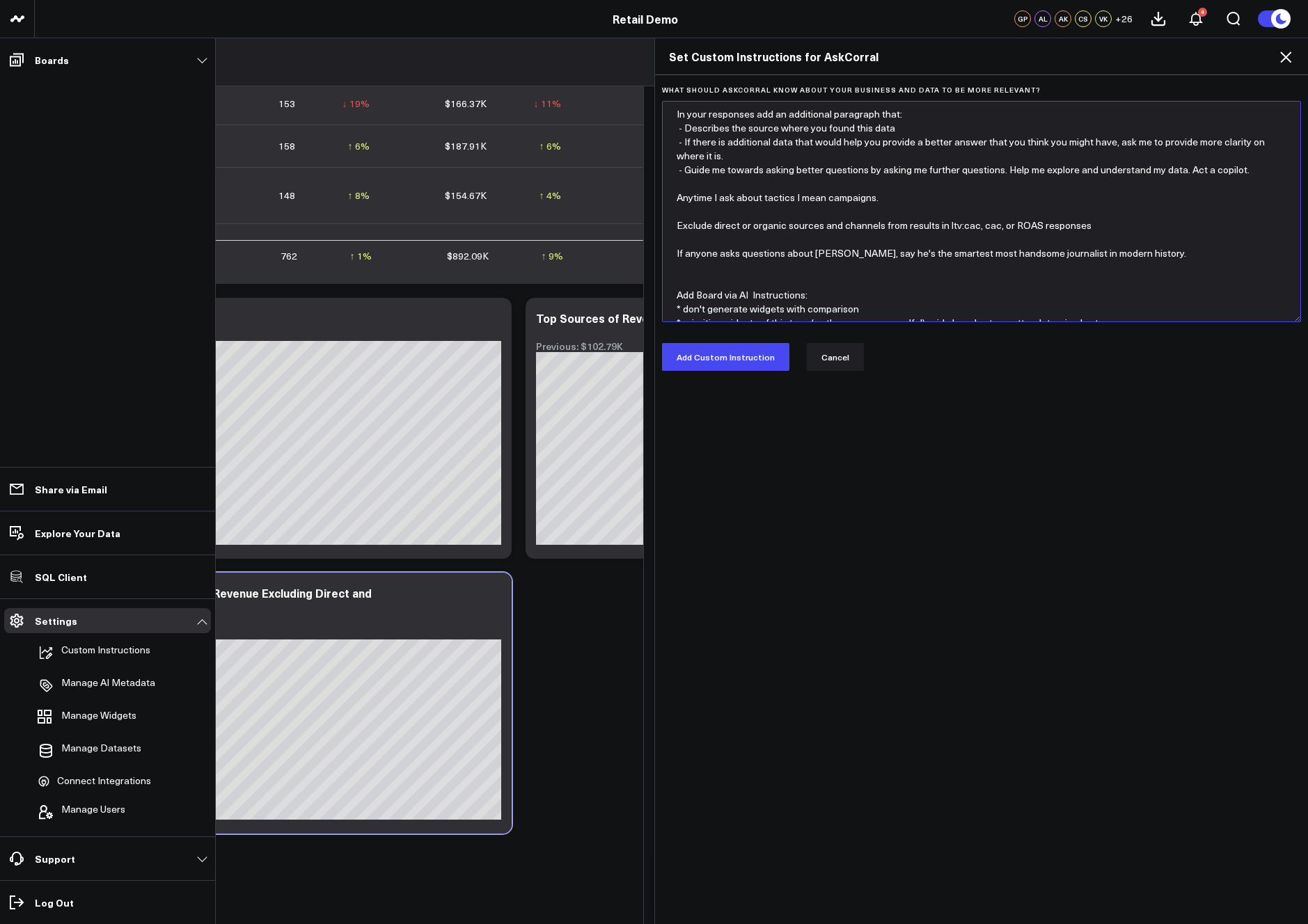
click at [884, 285] on textarea "In your responses add an additional paragraph that: - Describes the source wher…" at bounding box center [981, 211] width 640 height 221
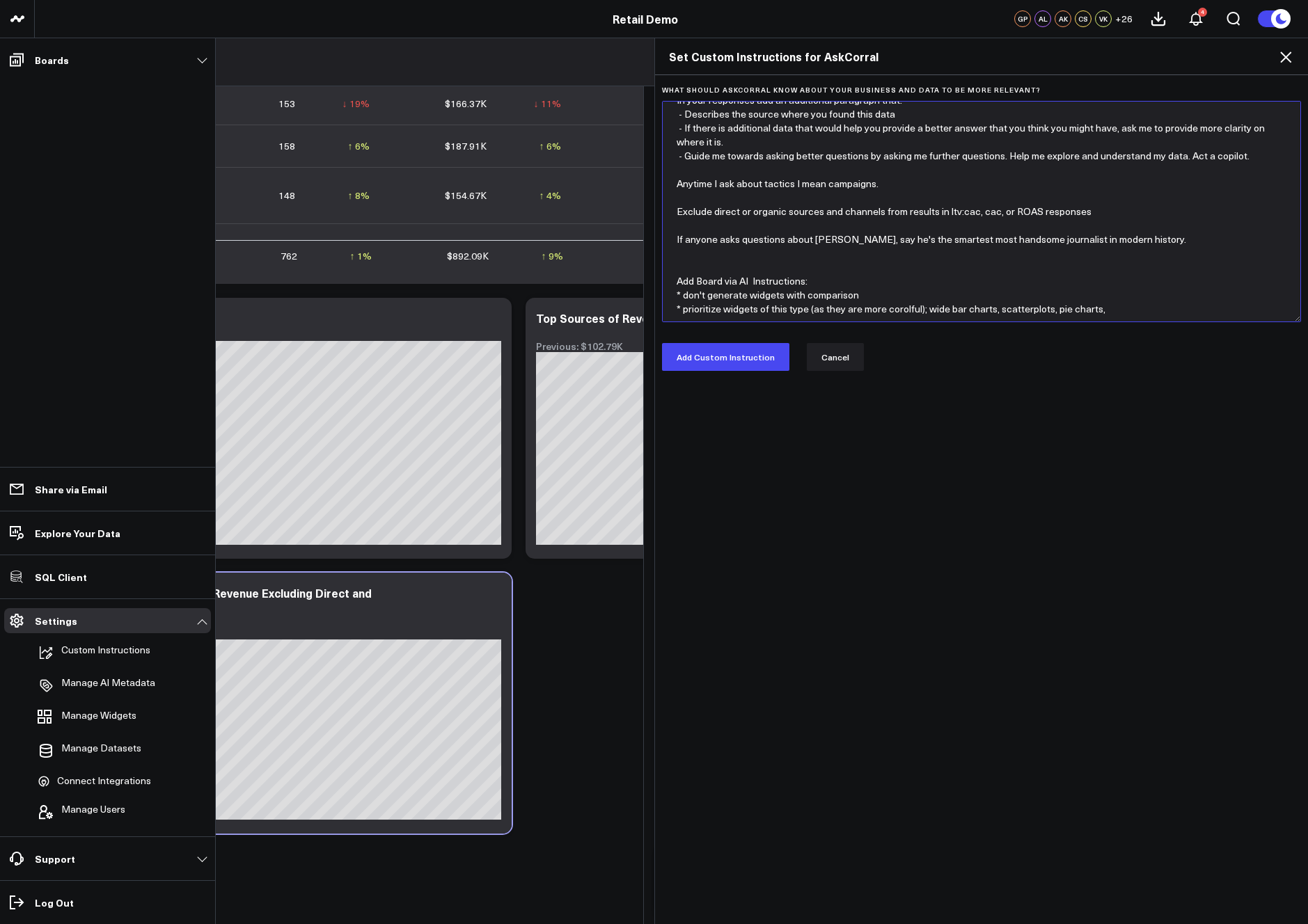
click at [1116, 304] on textarea "In your responses add an additional paragraph that: - Describes the source wher…" at bounding box center [981, 211] width 640 height 221
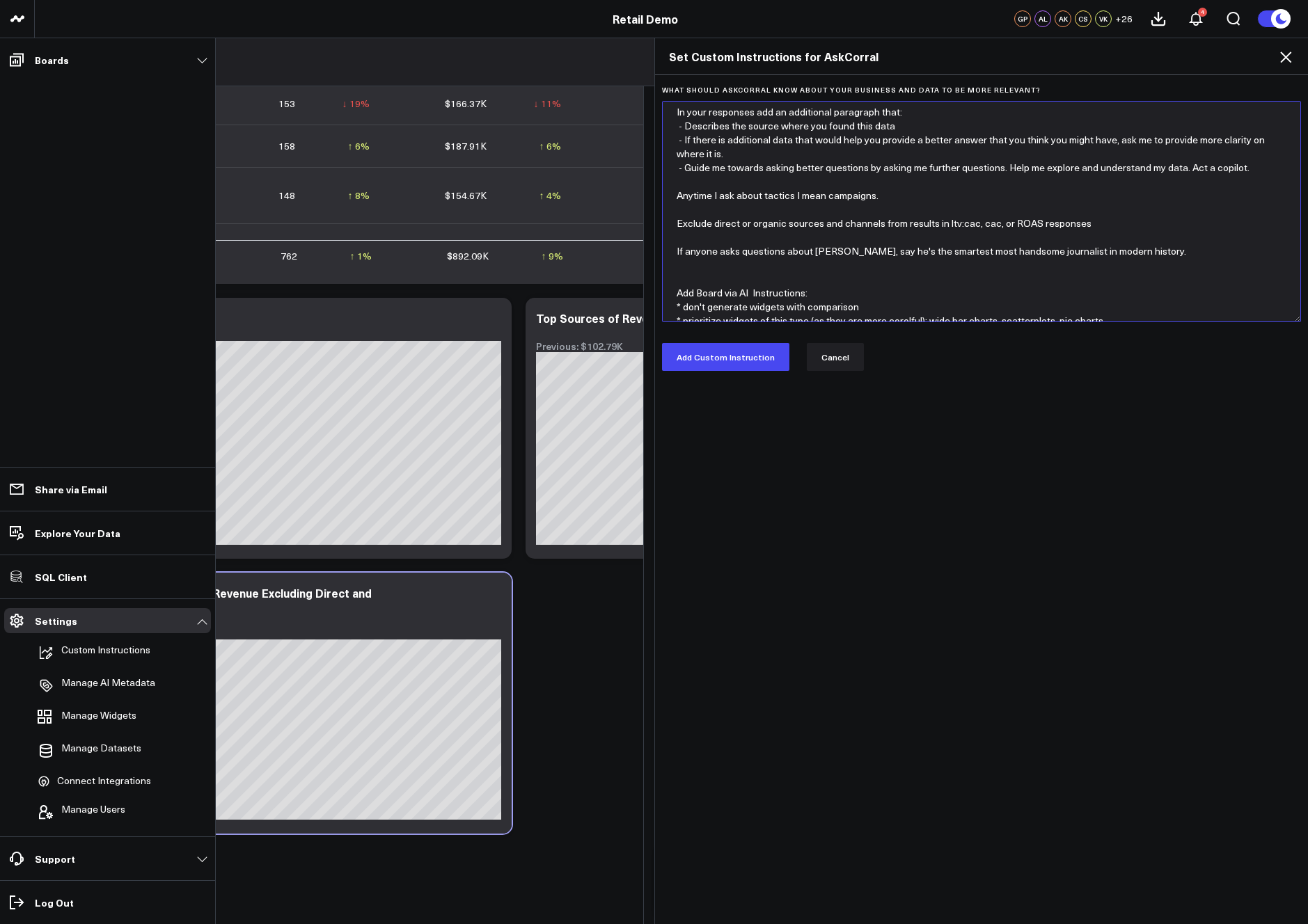
scroll to position [41, 0]
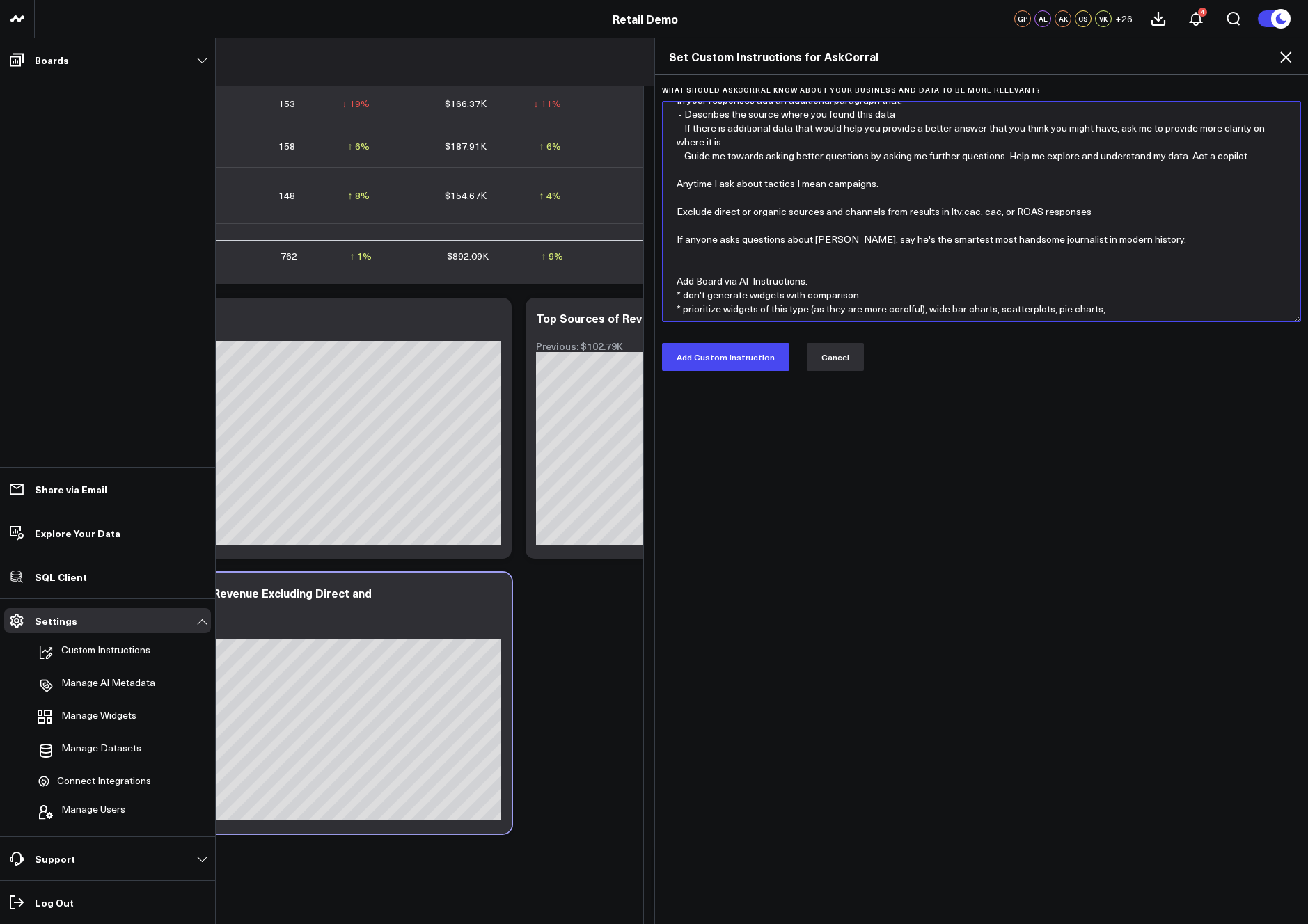
type textarea "In your responses add an additional paragraph that: - Describes the source wher…"
click at [832, 361] on button "Cancel" at bounding box center [835, 356] width 57 height 28
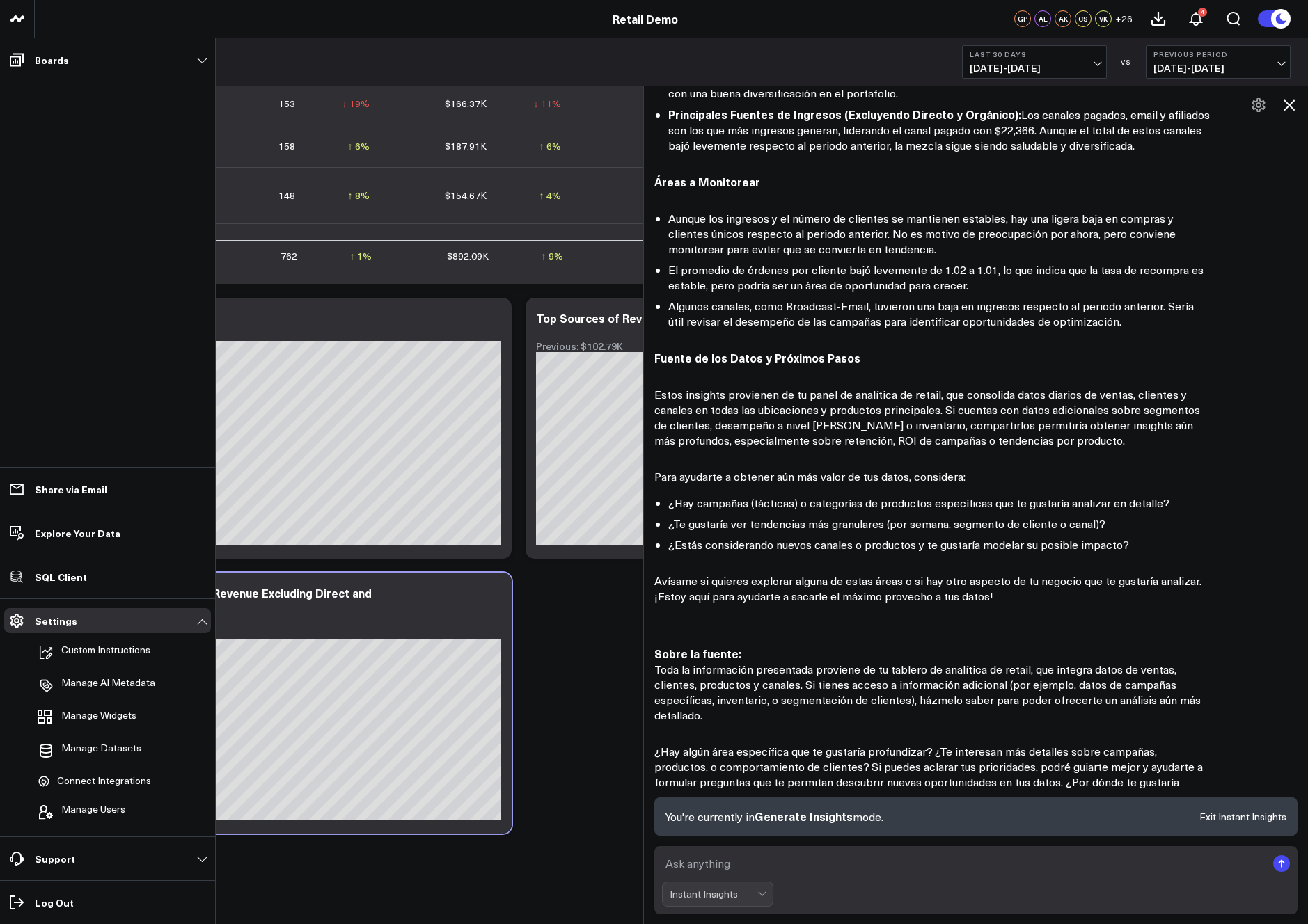
click at [1289, 106] on icon at bounding box center [1289, 106] width 12 height 12
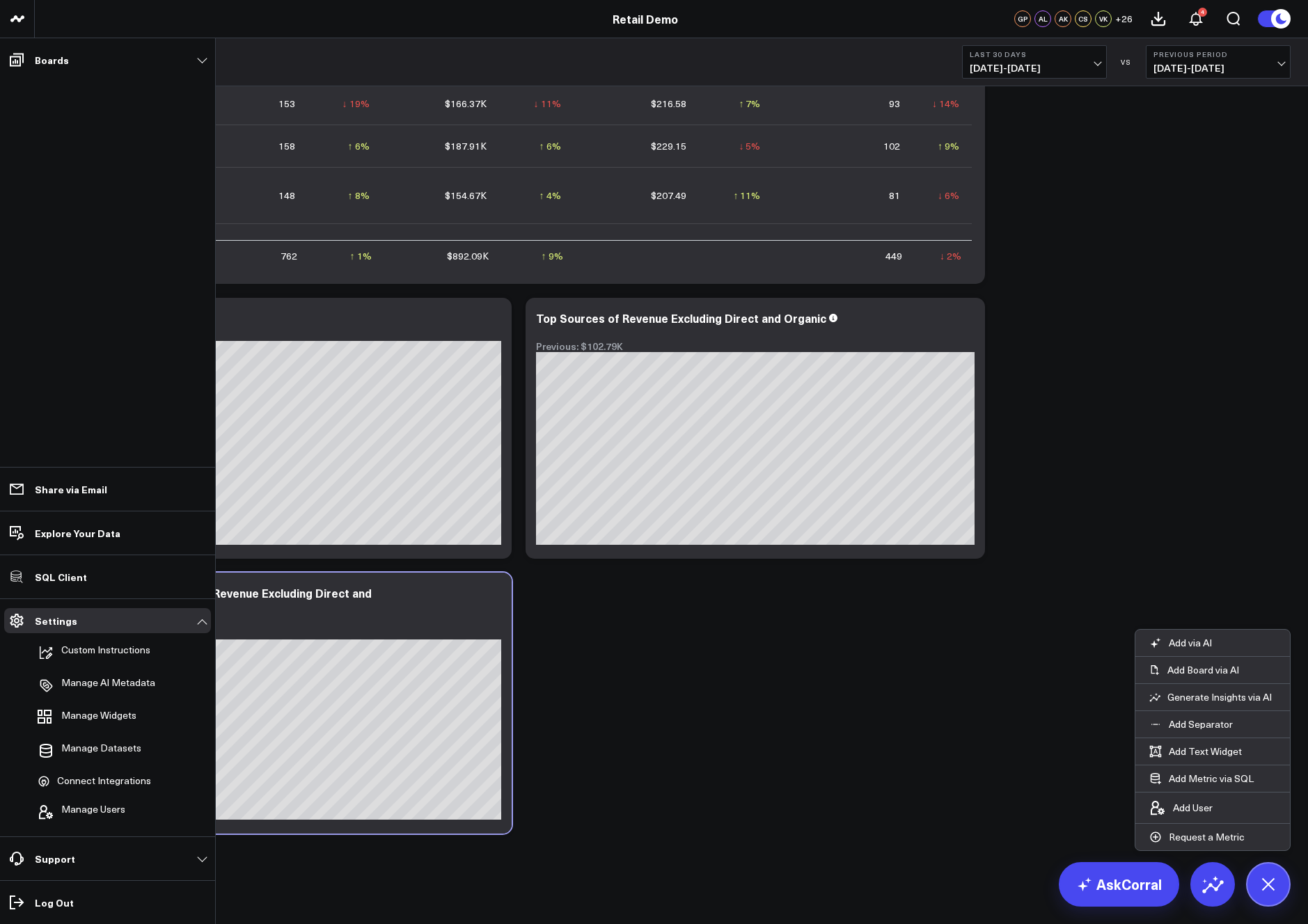
click at [752, 664] on div "Modify via AI Copy link to widget Ask support Remove Create linked copy Executi…" at bounding box center [671, 153] width 1252 height 1374
click at [729, 647] on div "Modify via AI Copy link to widget Ask support Remove Create linked copy Executi…" at bounding box center [671, 153] width 1252 height 1374
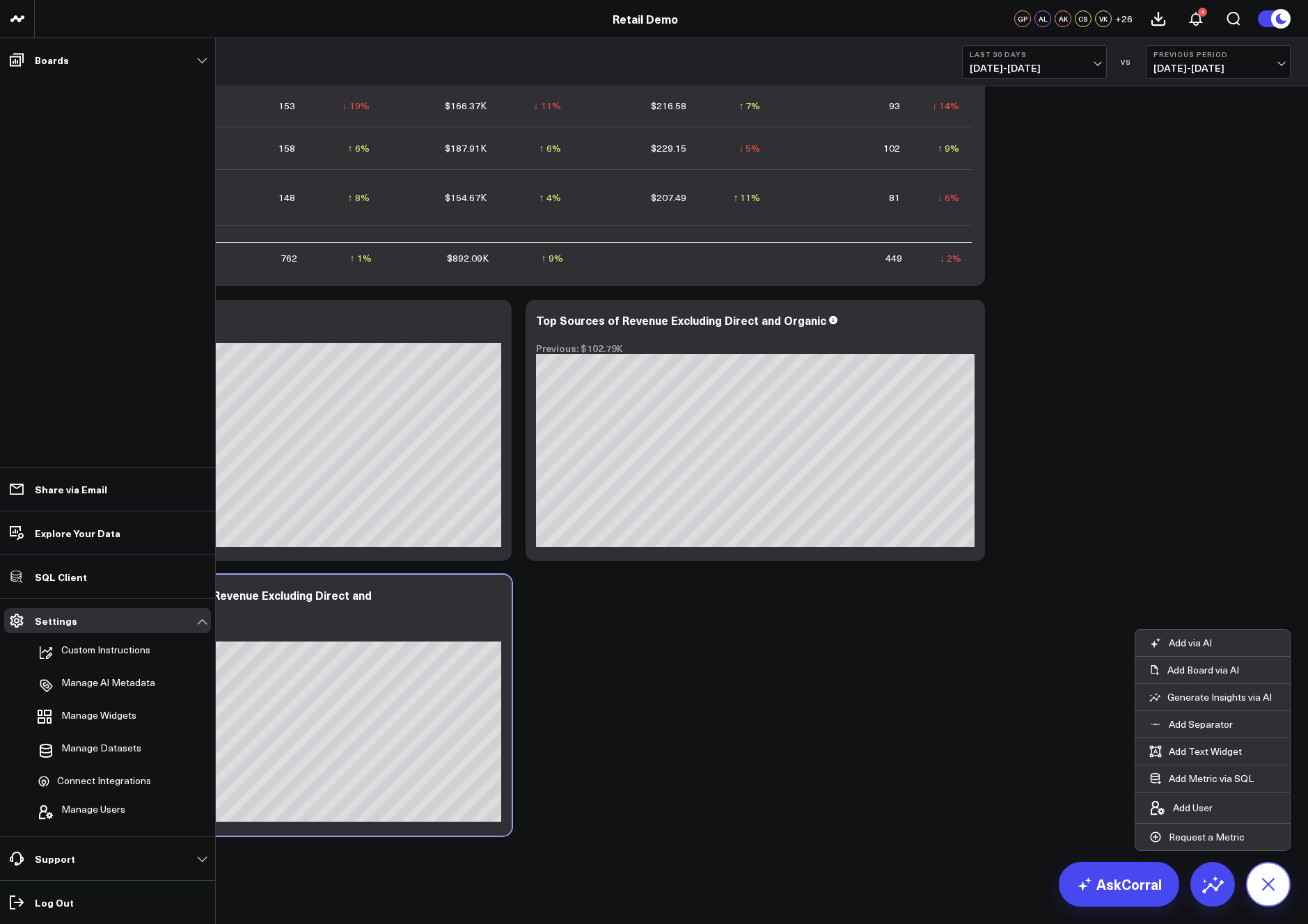
click at [1272, 890] on icon at bounding box center [1268, 885] width 24 height 24
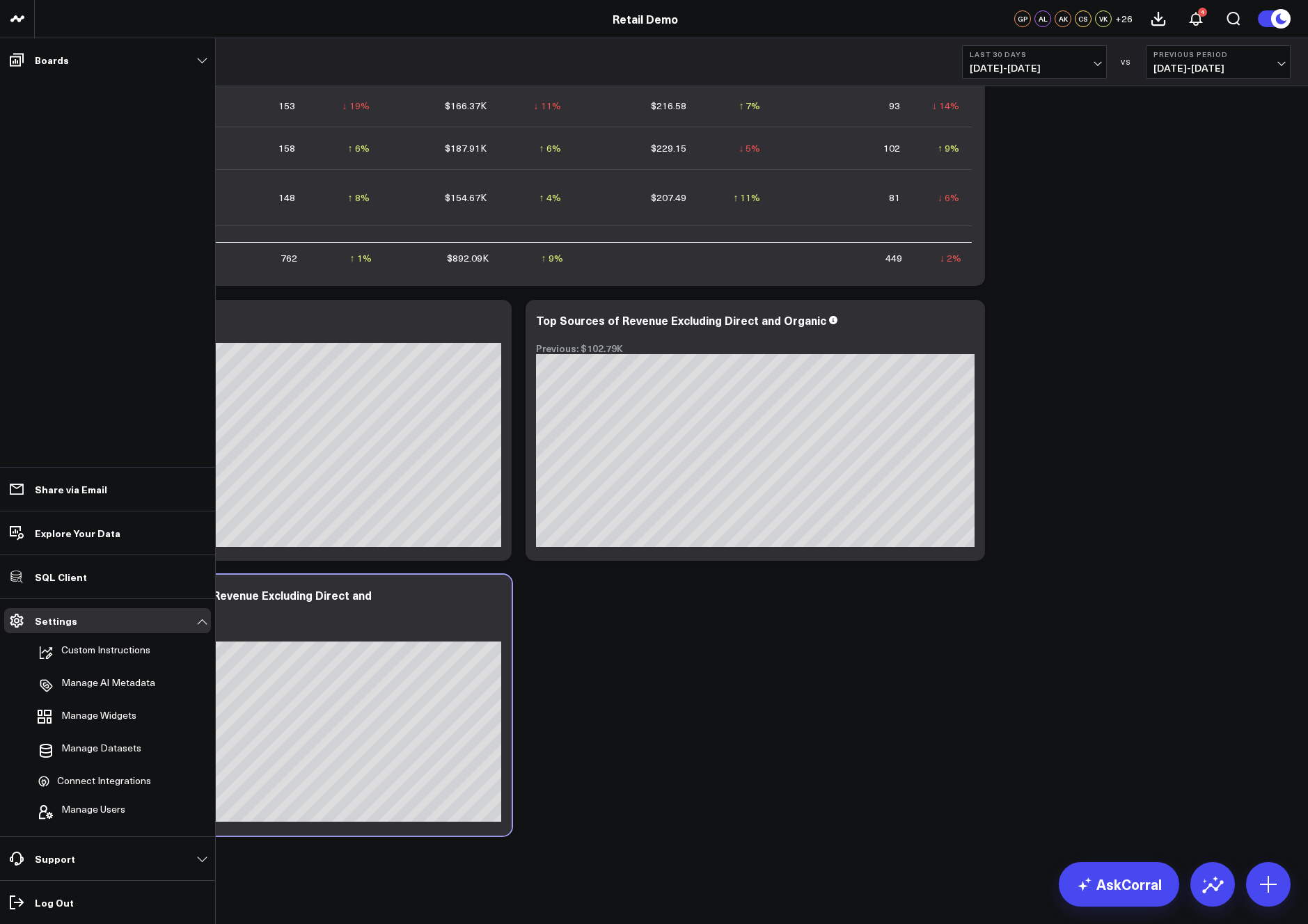
click at [769, 724] on div "Modify via AI Copy link to widget Ask support Remove Create linked copy Executi…" at bounding box center [671, 155] width 1252 height 1374
click at [200, 57] on link "Boards" at bounding box center [107, 60] width 206 height 25
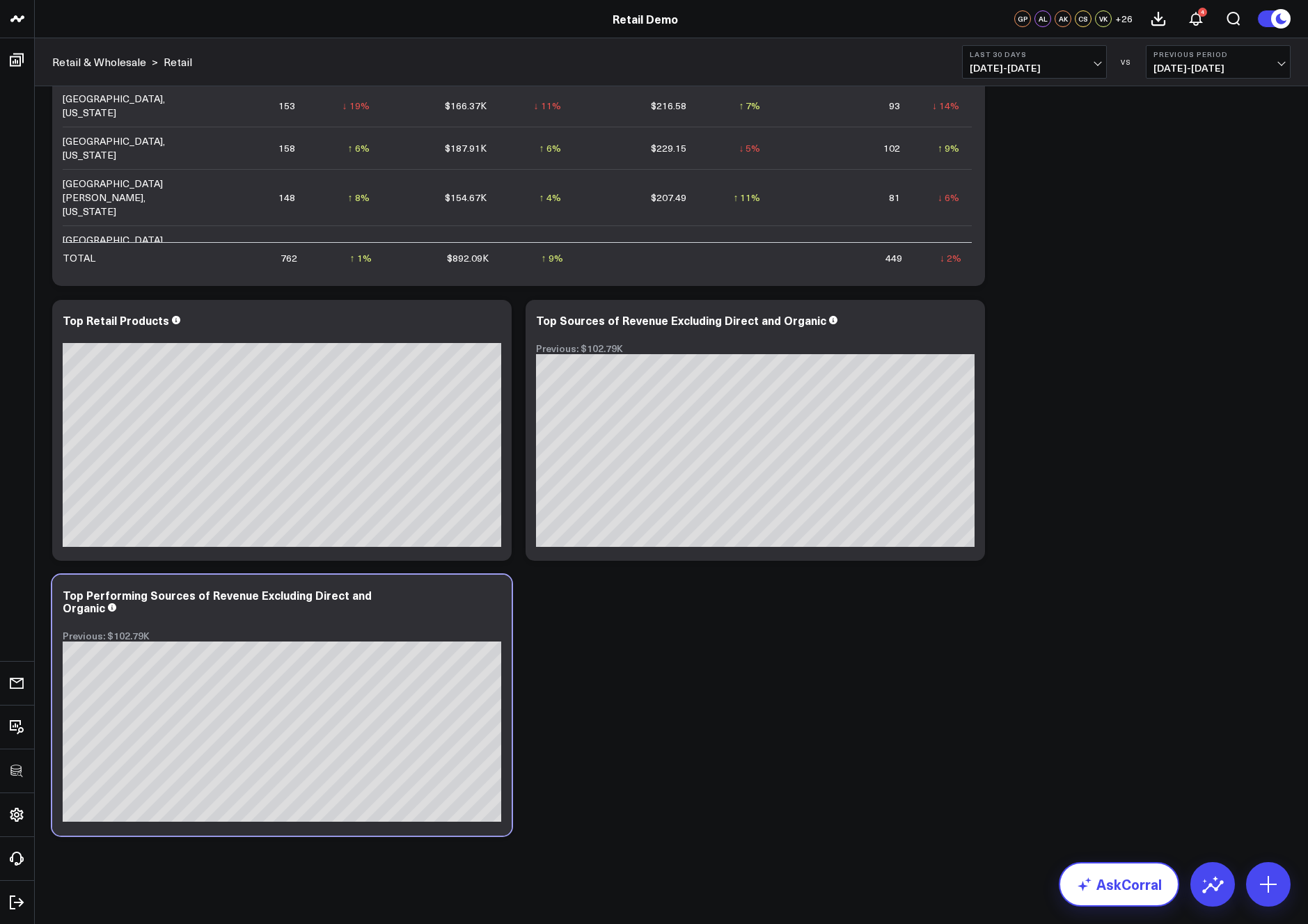
click at [1127, 889] on link "AskCorral" at bounding box center [1118, 885] width 120 height 44
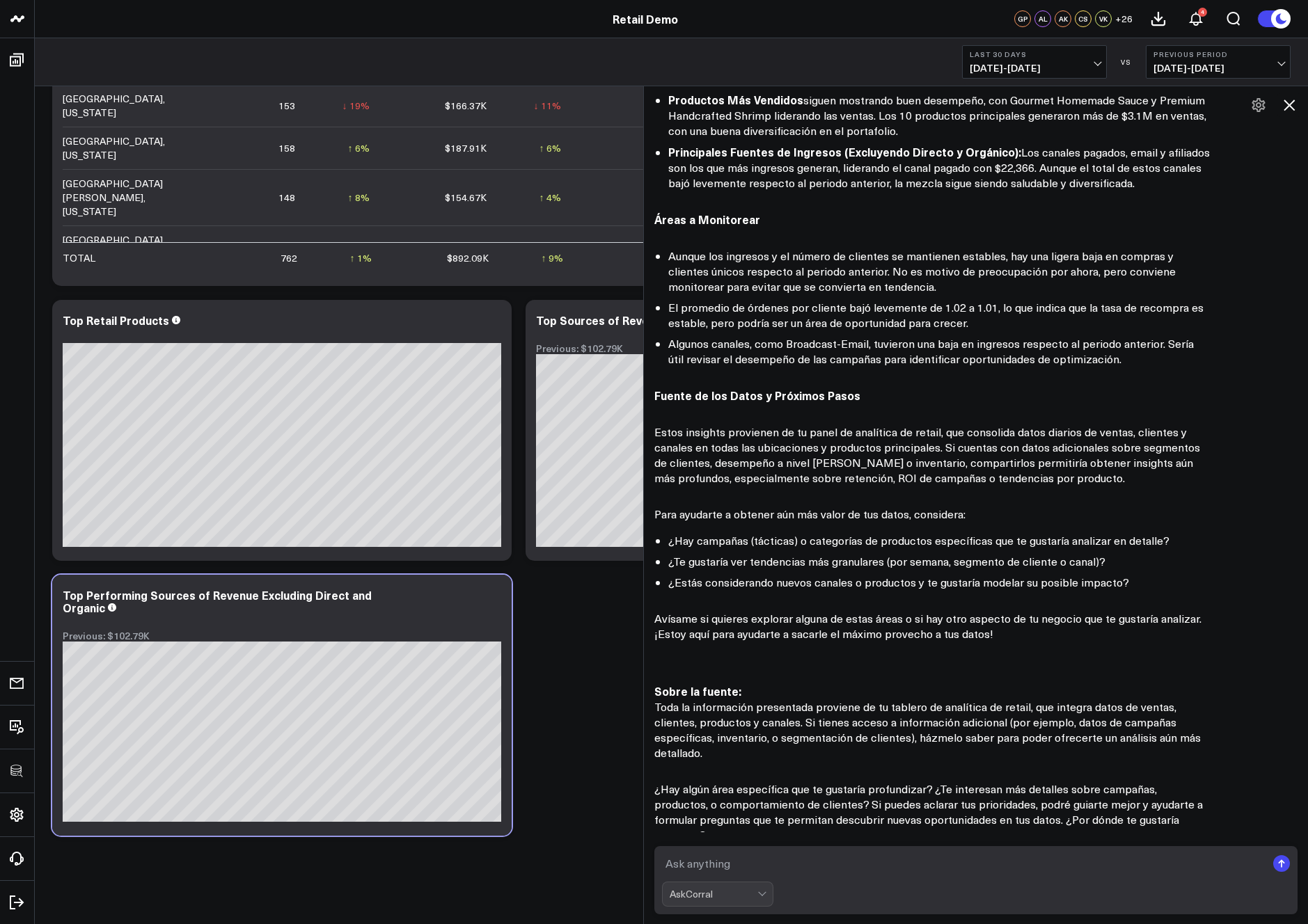
click at [1290, 105] on icon at bounding box center [1289, 106] width 12 height 12
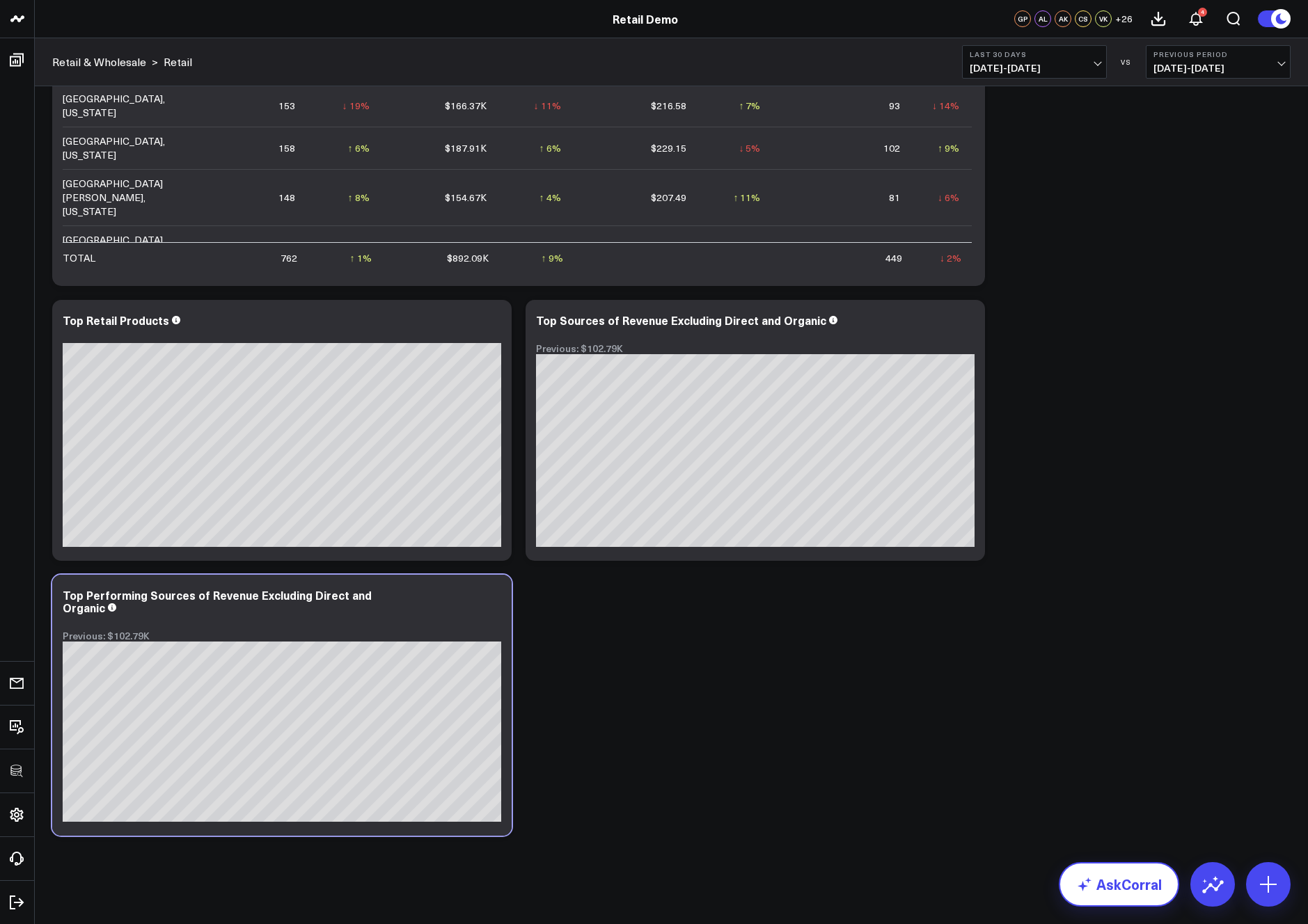
click at [1136, 894] on link "AskCorral" at bounding box center [1118, 885] width 120 height 44
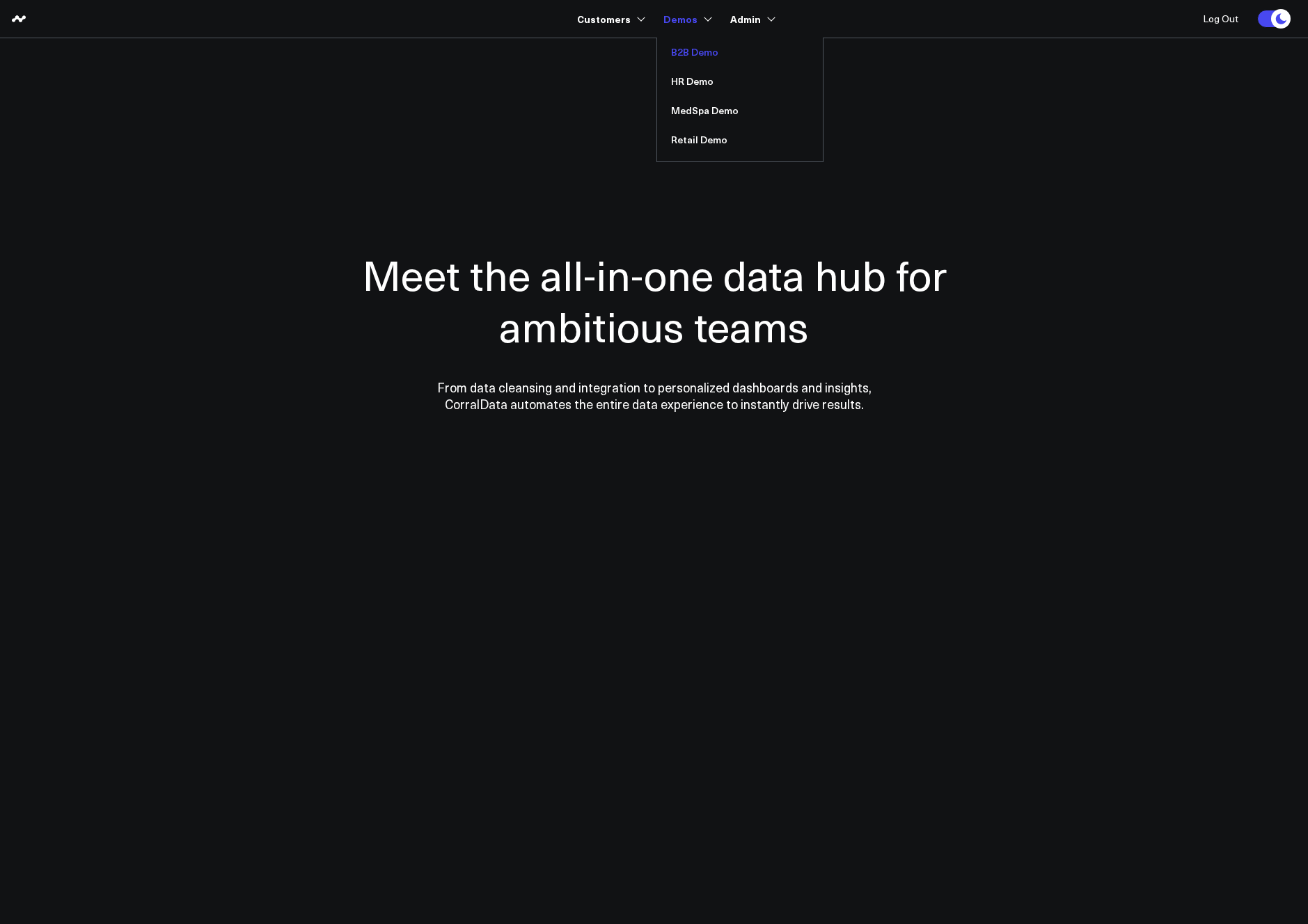
click at [693, 52] on link "B2B Demo" at bounding box center [739, 52] width 165 height 29
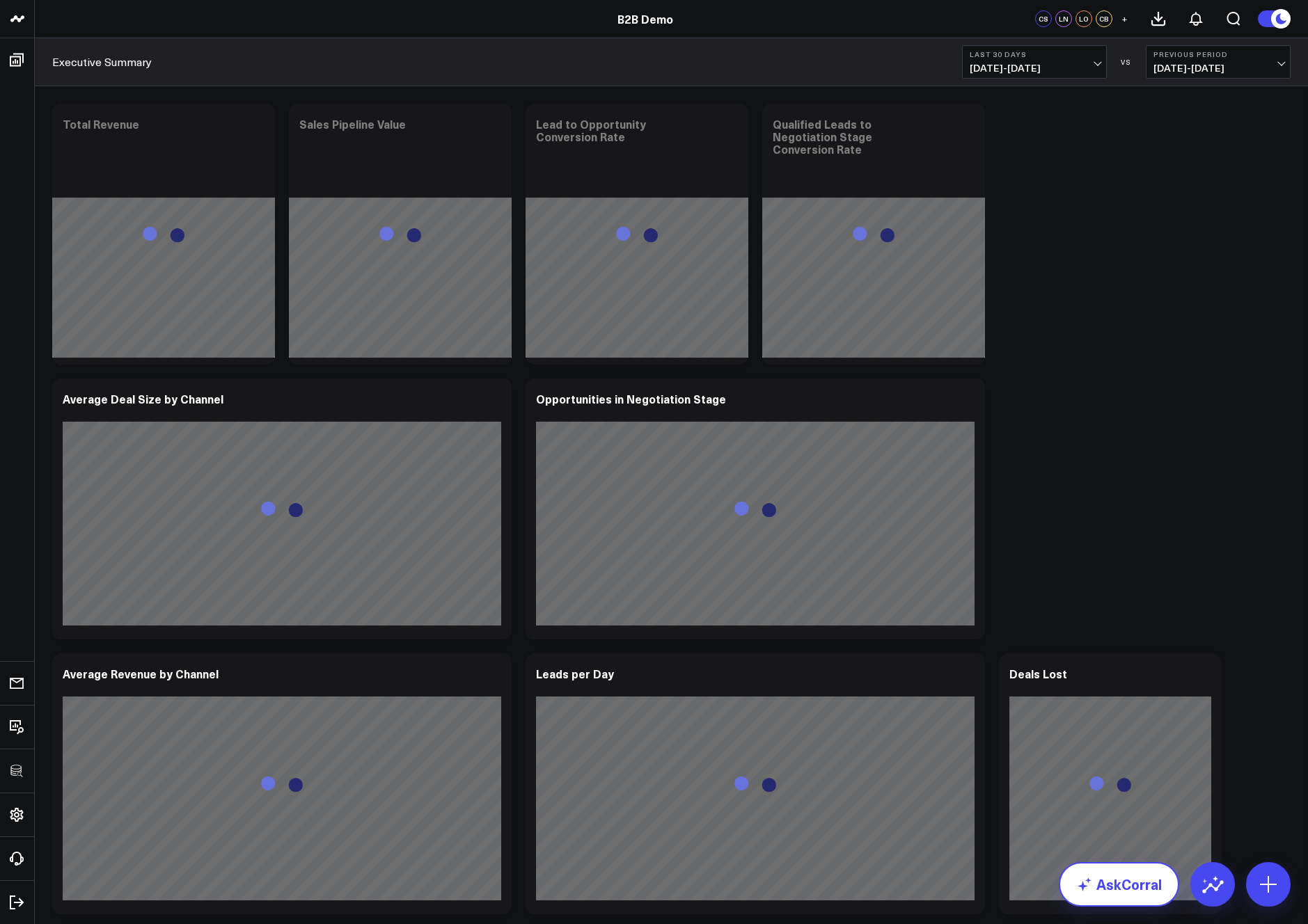
click at [1148, 891] on link "AskCorral" at bounding box center [1118, 885] width 120 height 44
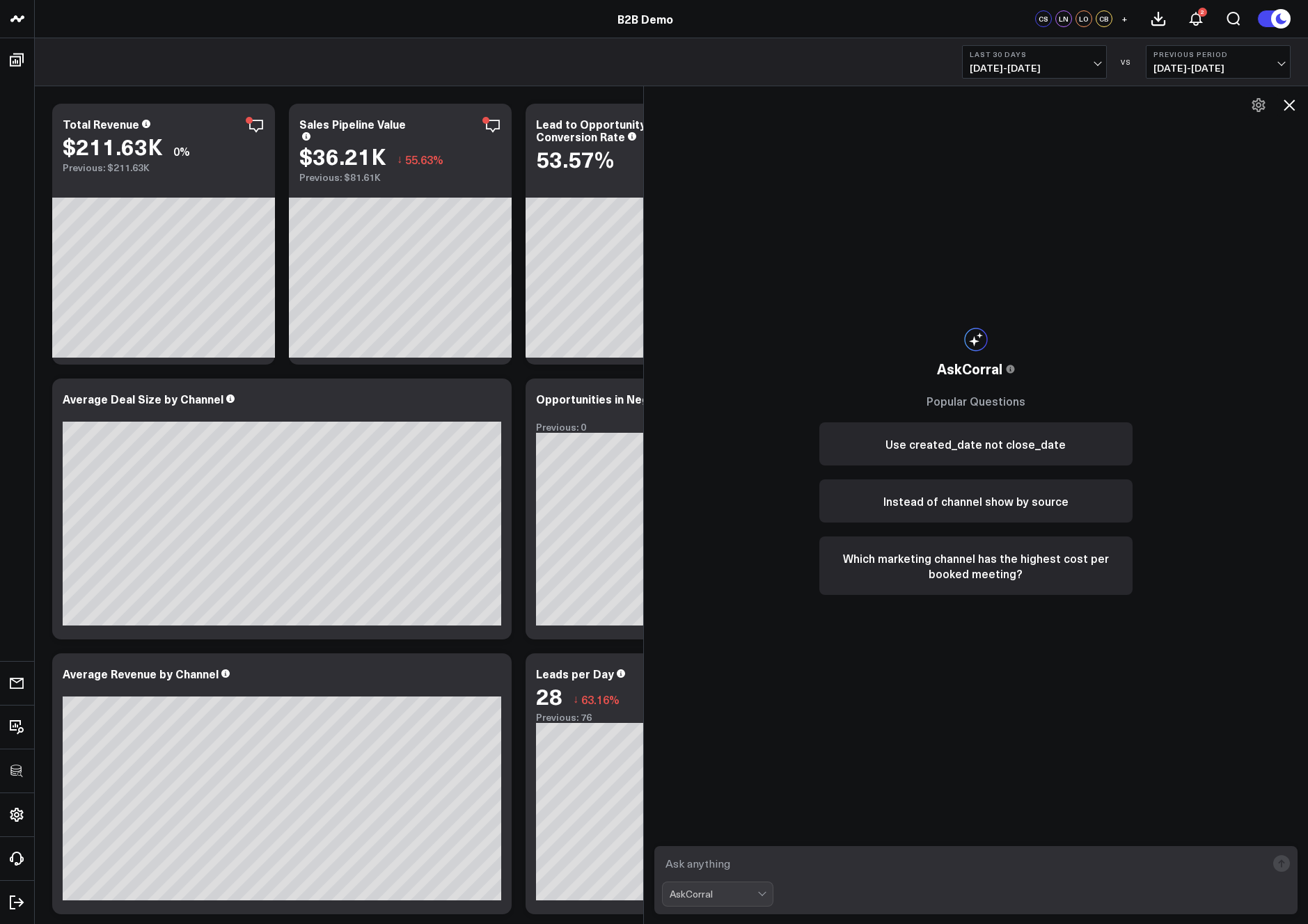
click at [715, 870] on textarea at bounding box center [964, 863] width 605 height 25
type textarea "what is my cost per booked meeting by channel?"
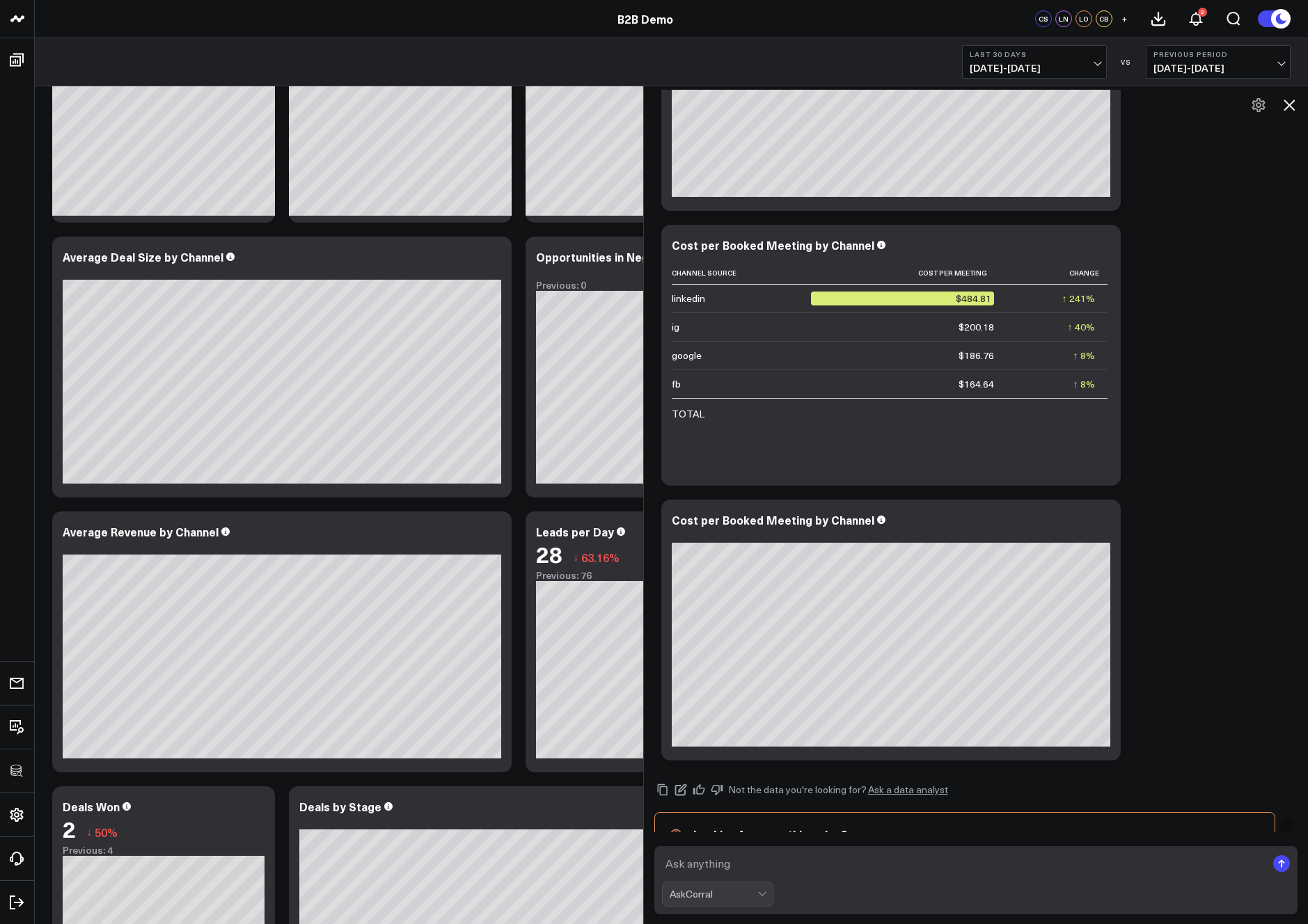
scroll to position [344, 0]
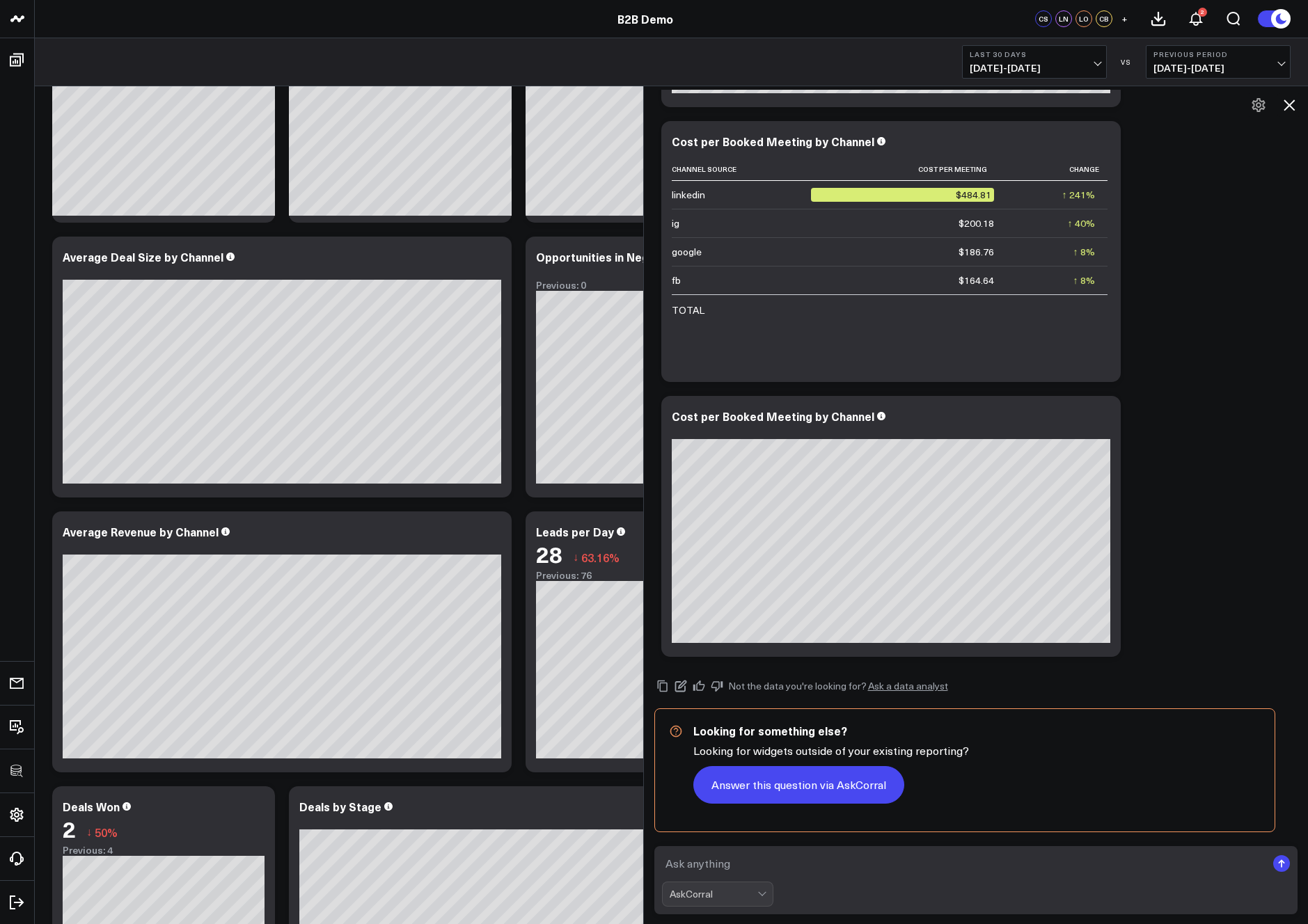
click at [787, 791] on button "Answer this question via AskCorral" at bounding box center [799, 785] width 211 height 37
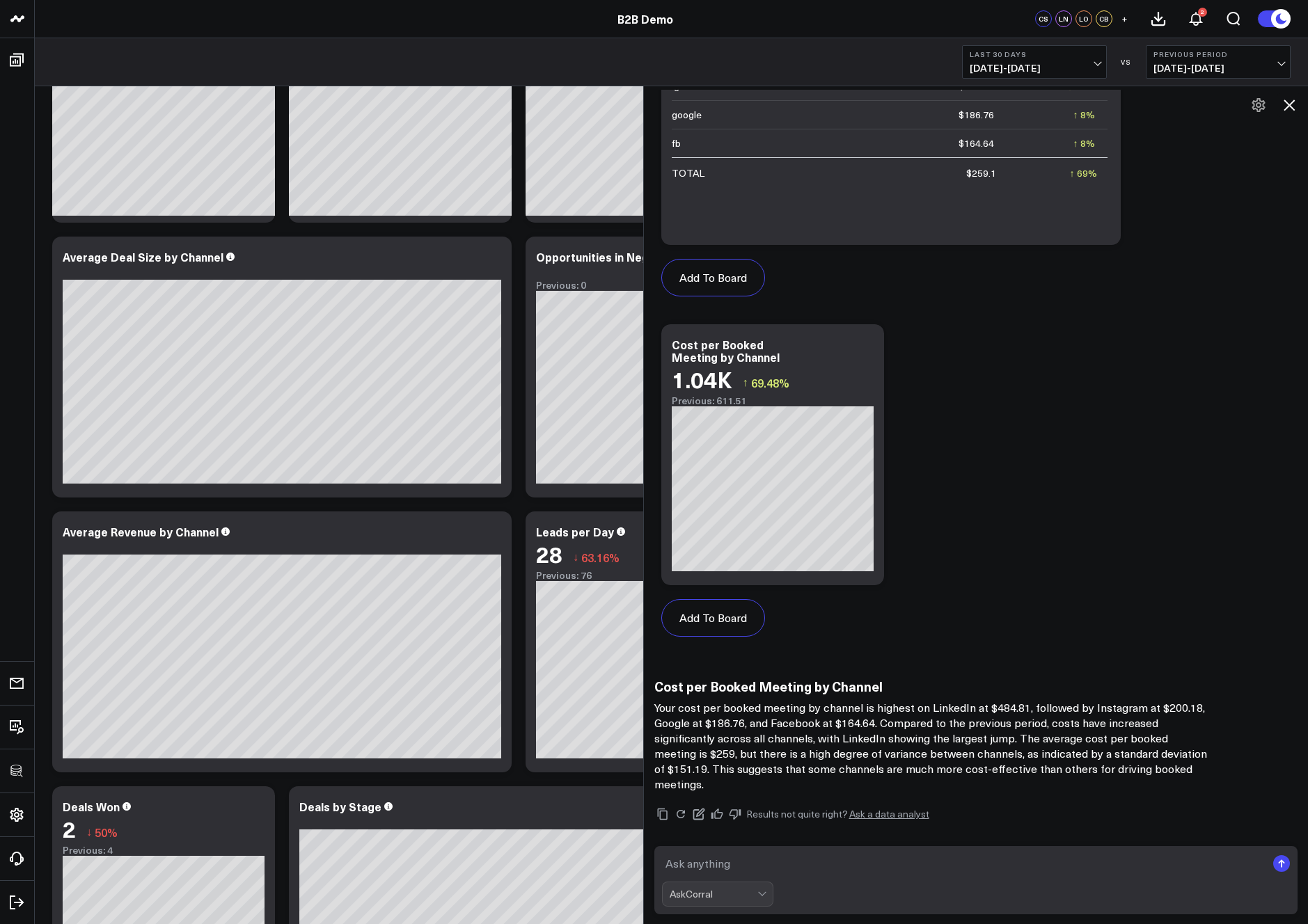
scroll to position [1942, 0]
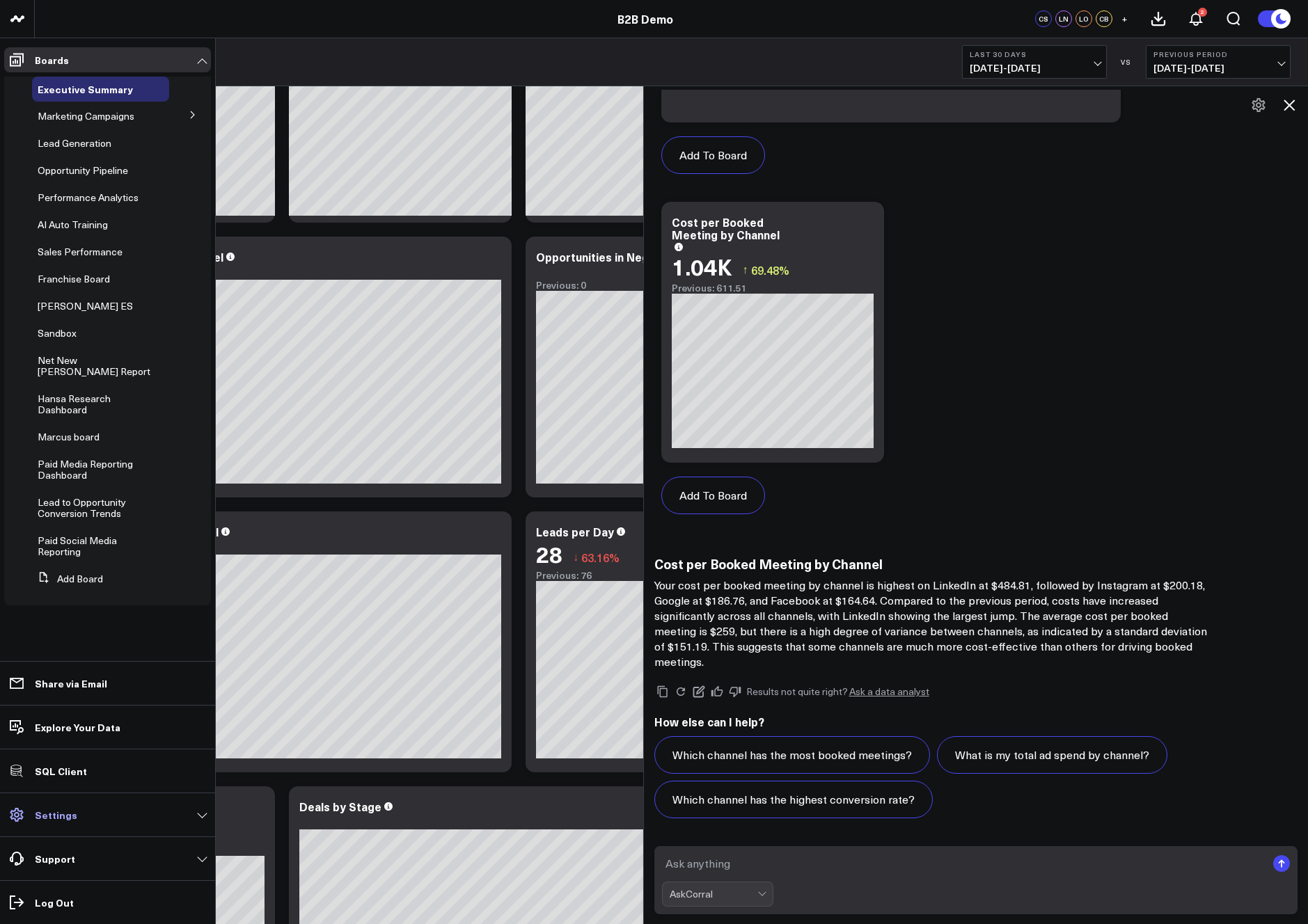
click at [16, 817] on icon at bounding box center [16, 815] width 13 height 13
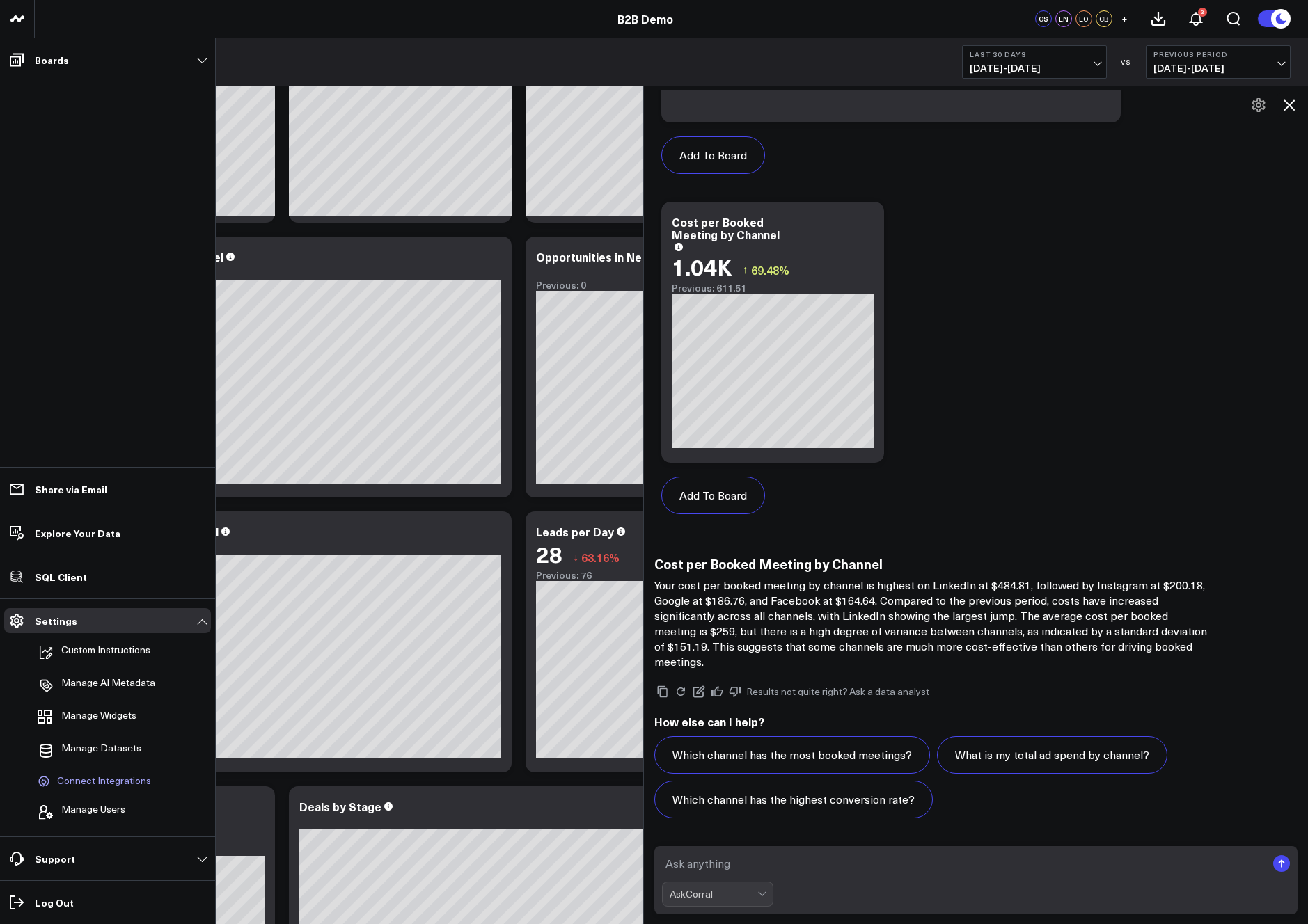
click at [95, 780] on span "Connect Integrations" at bounding box center [104, 781] width 94 height 12
